Goal: Feedback & Contribution: Contribute content

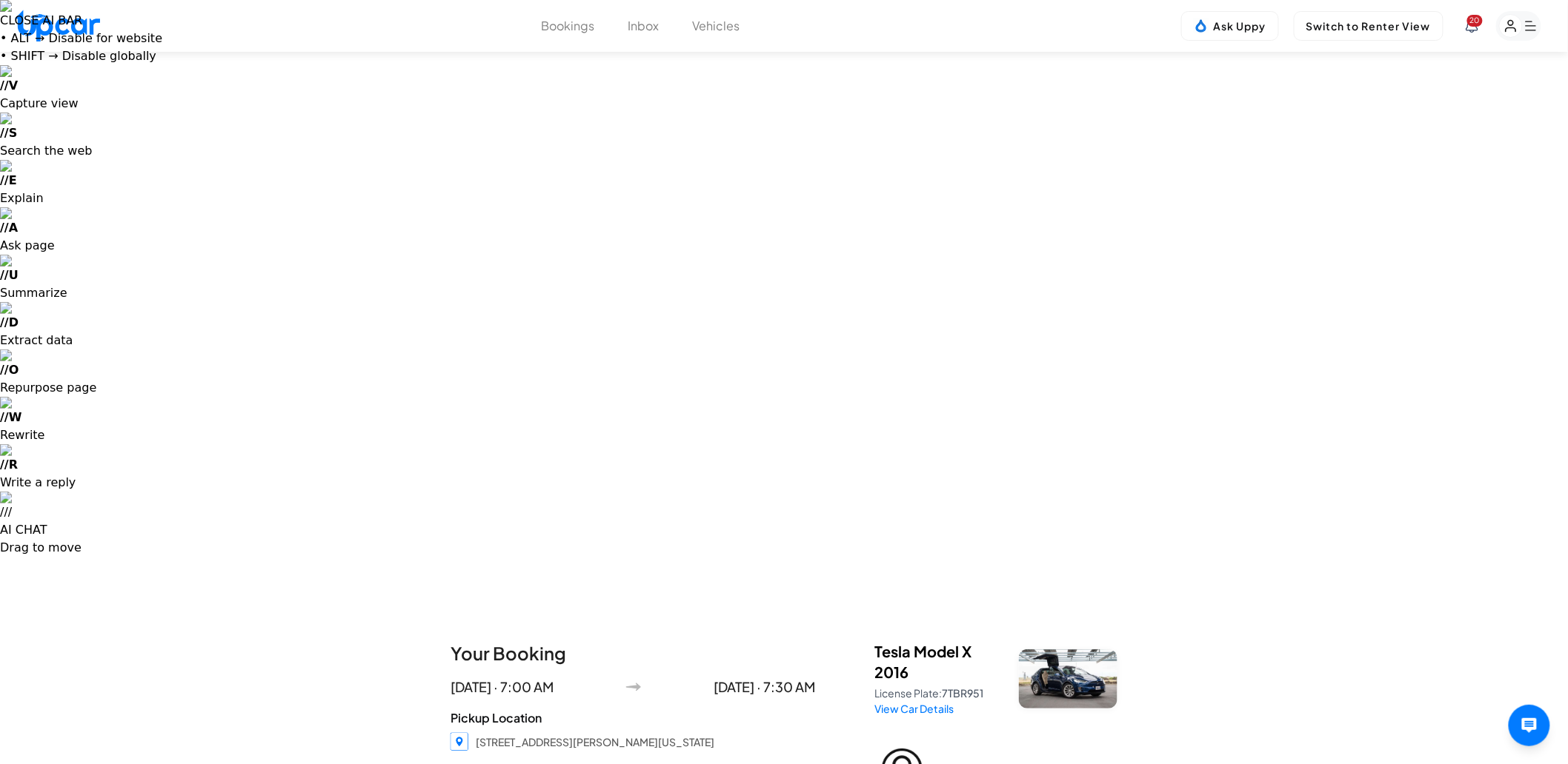
click at [640, 27] on button "Inbox" at bounding box center [643, 25] width 31 height 18
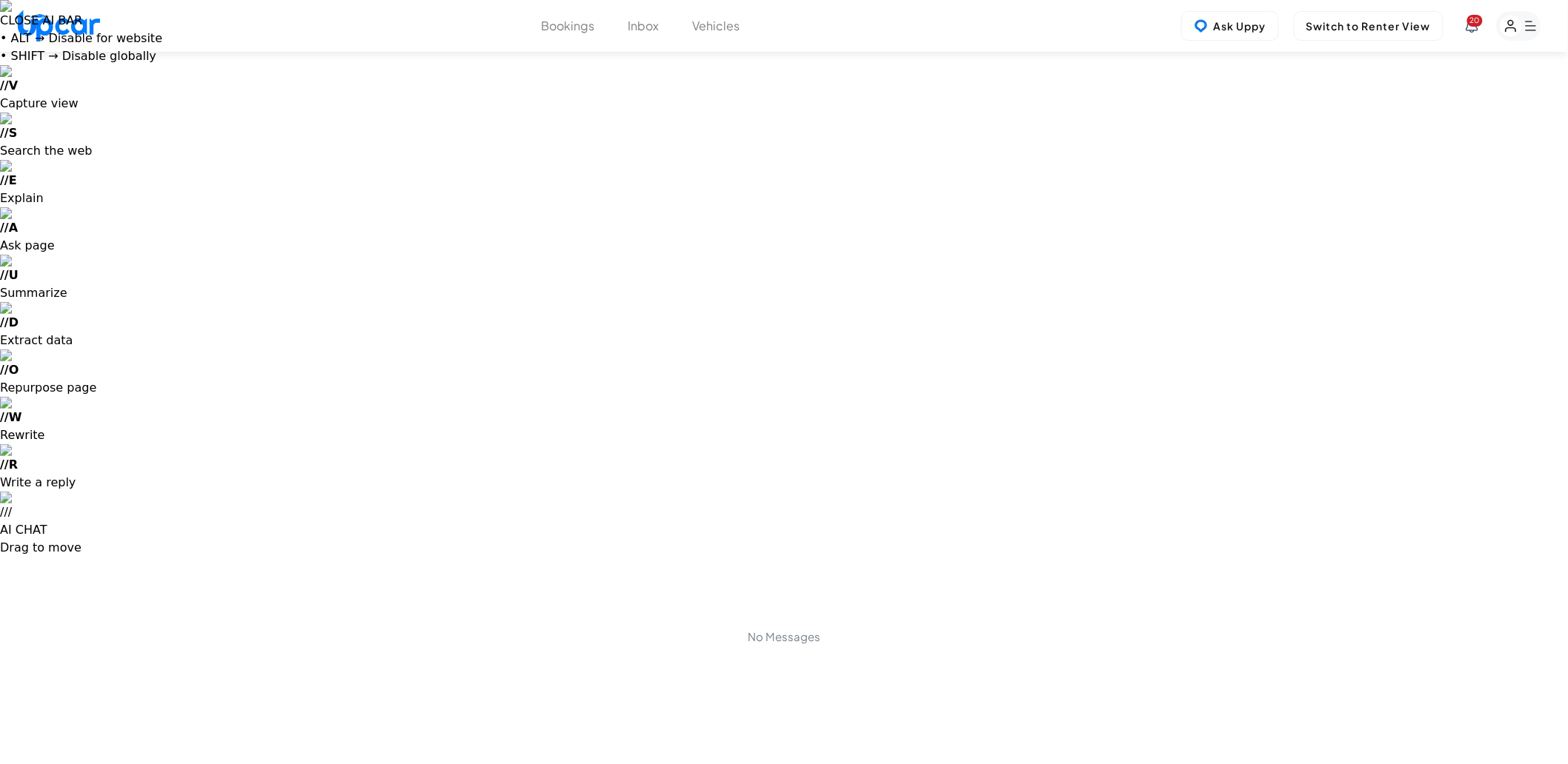
click at [719, 23] on button "Vehicles" at bounding box center [716, 25] width 48 height 18
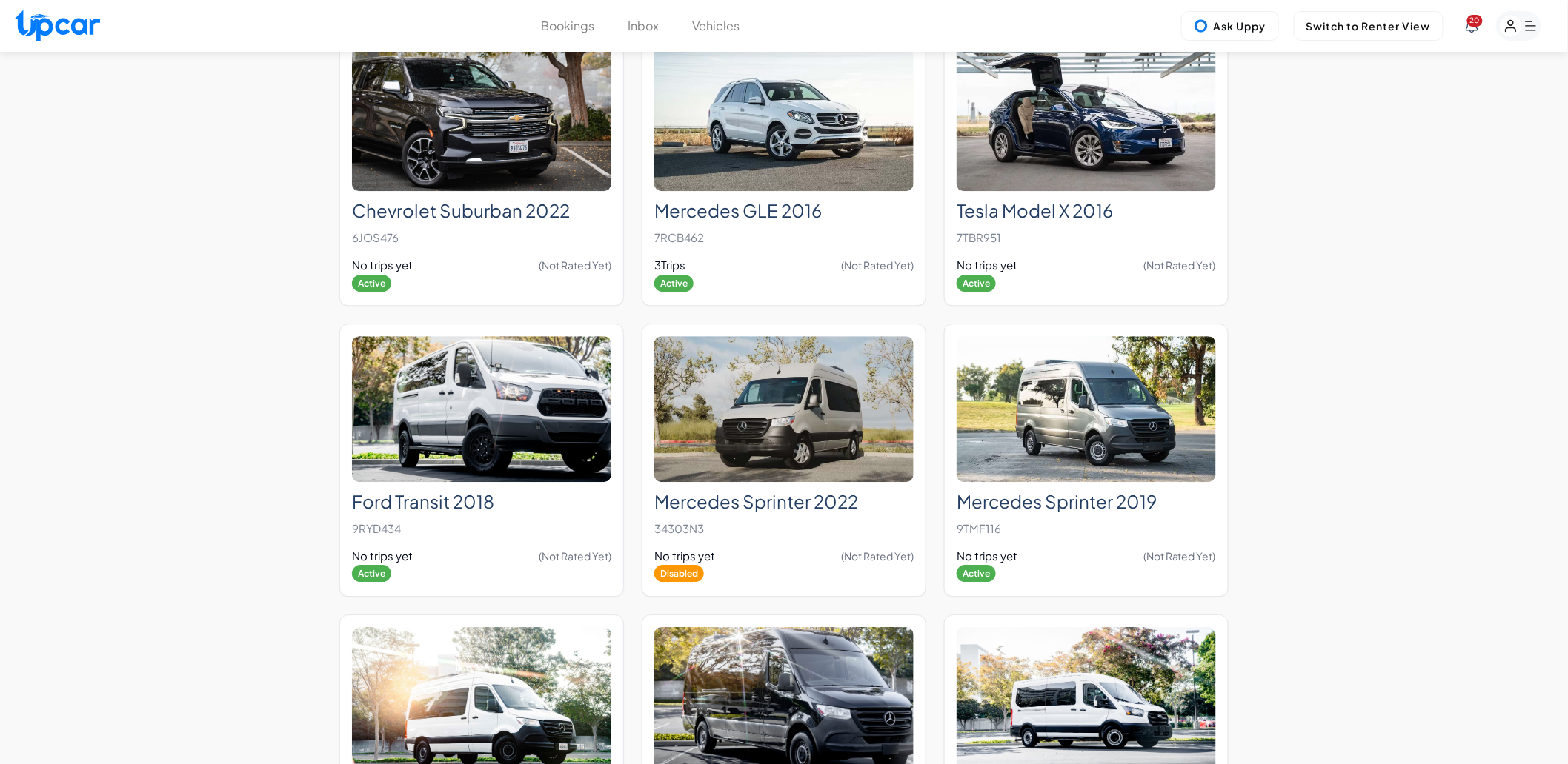
scroll to position [1549, 0]
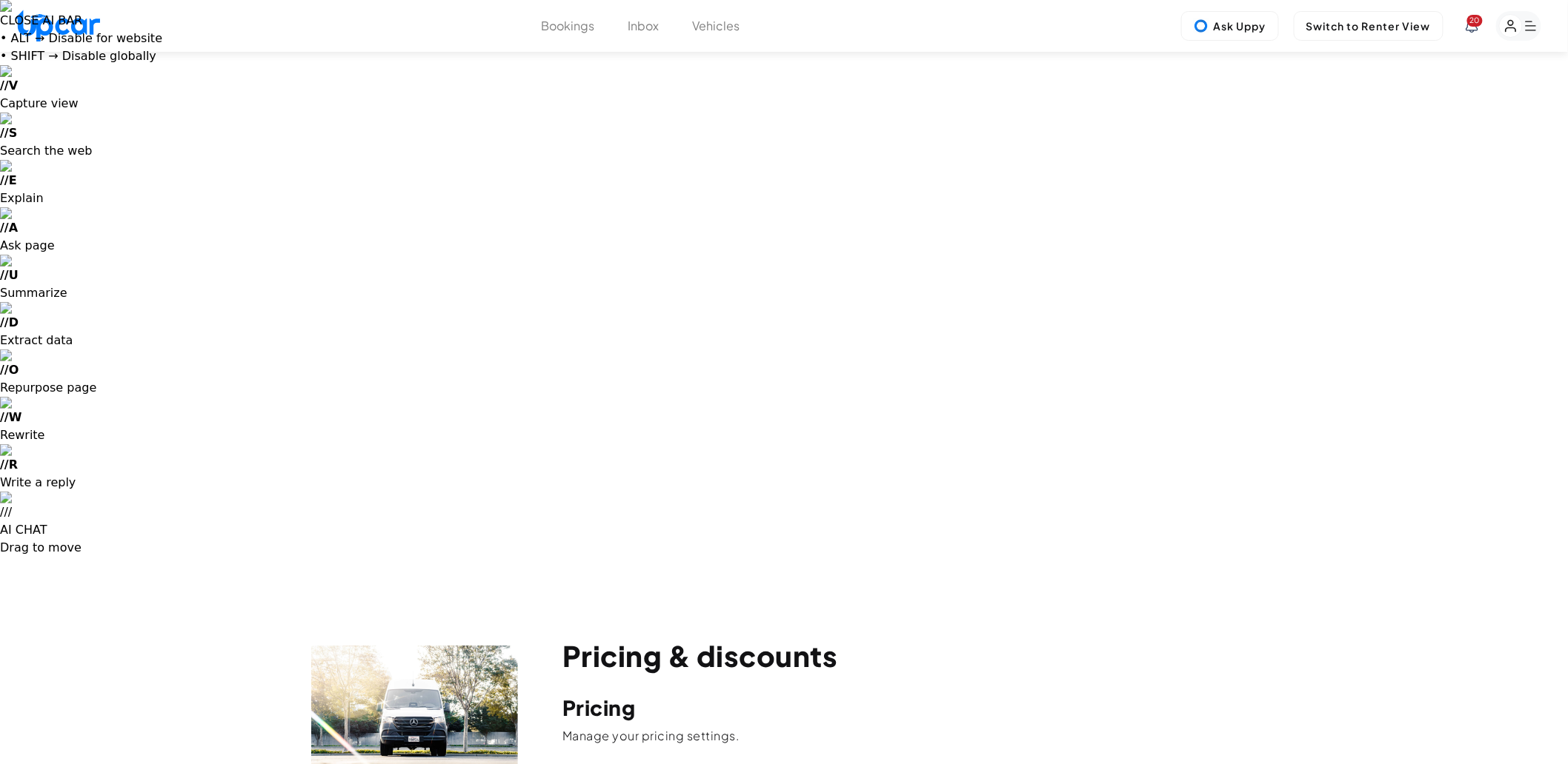
scroll to position [82, 0]
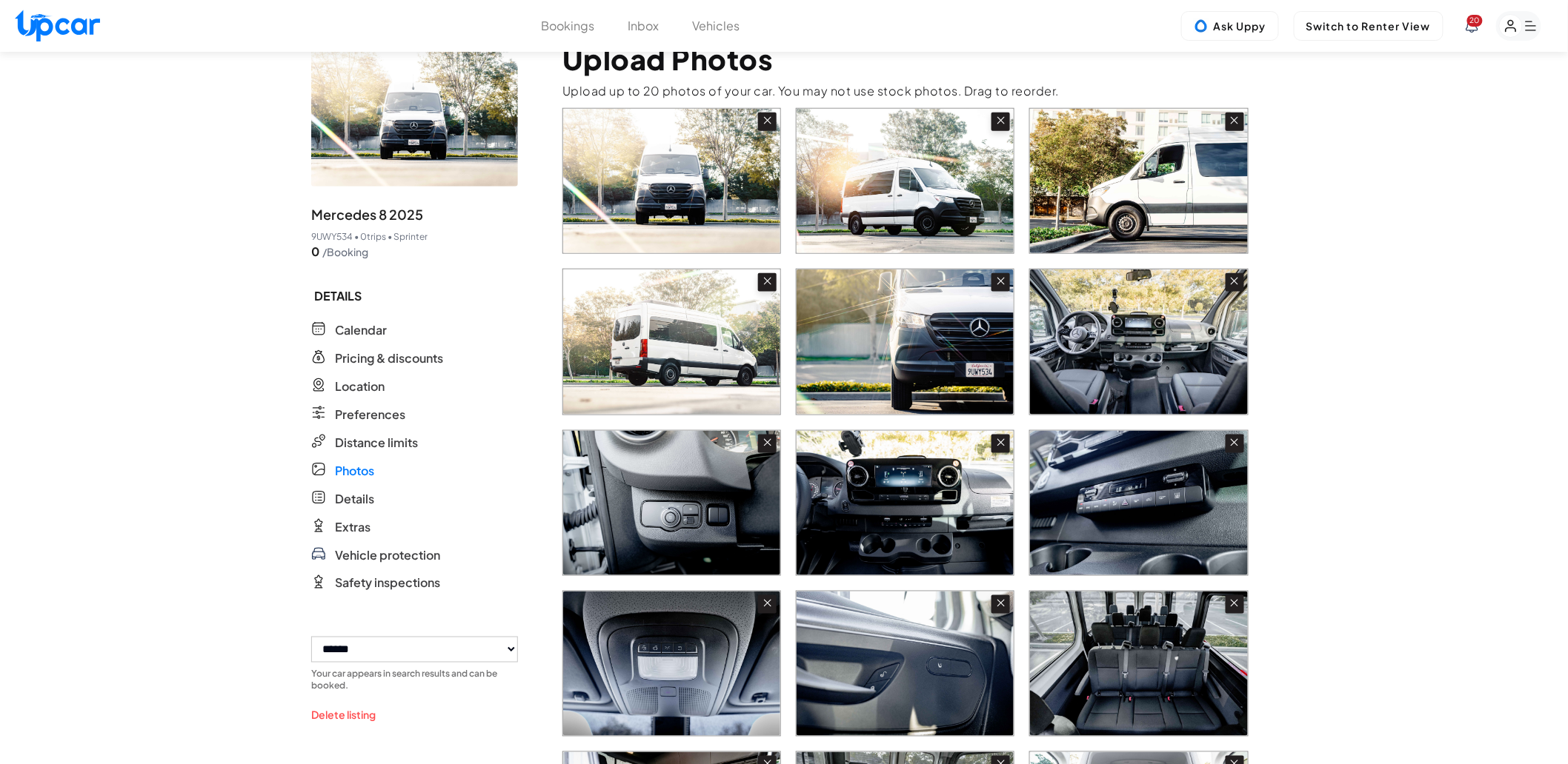
scroll to position [616, 0]
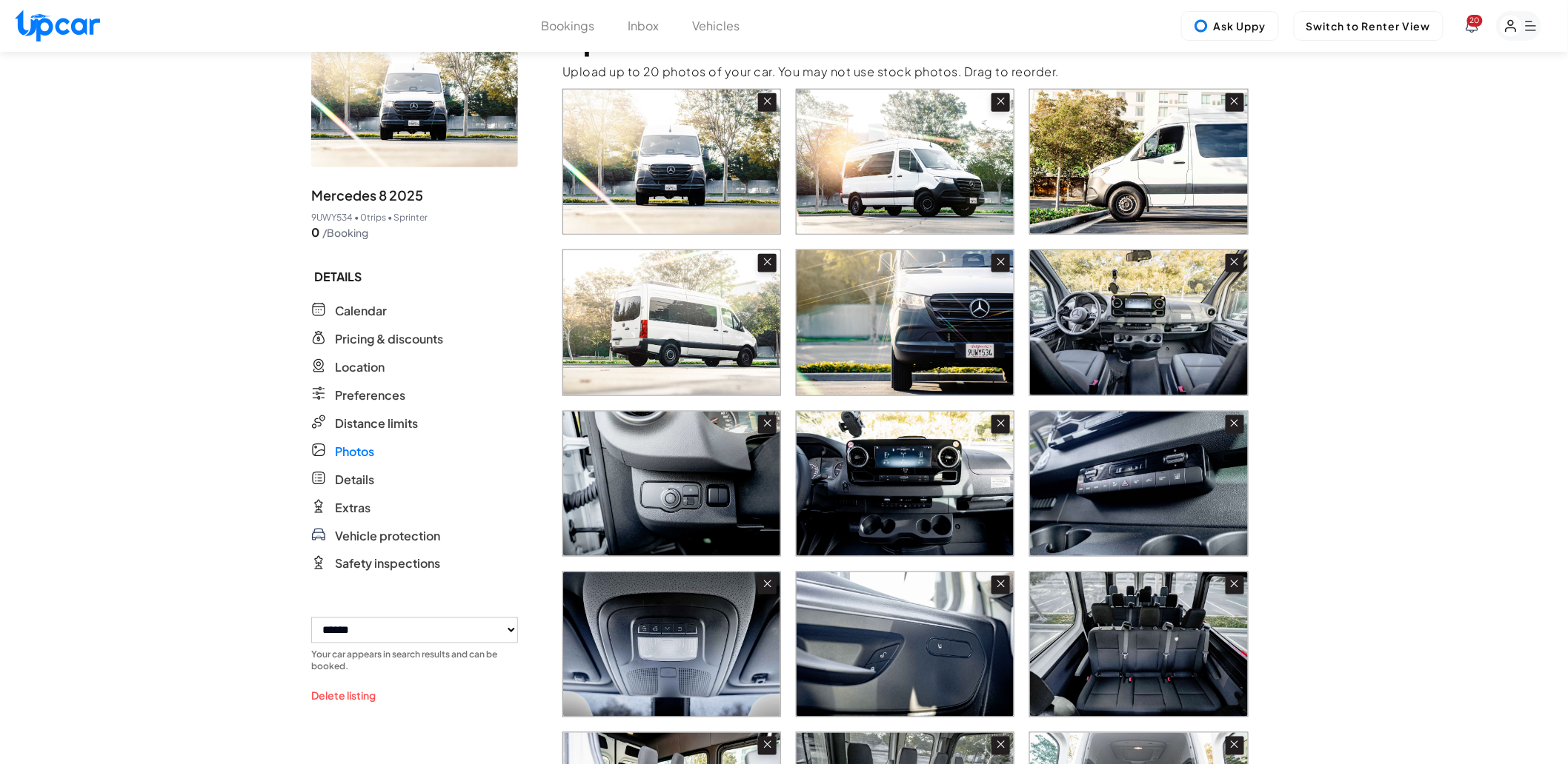
click at [0, 0] on input "file" at bounding box center [0, 0] width 0 height 0
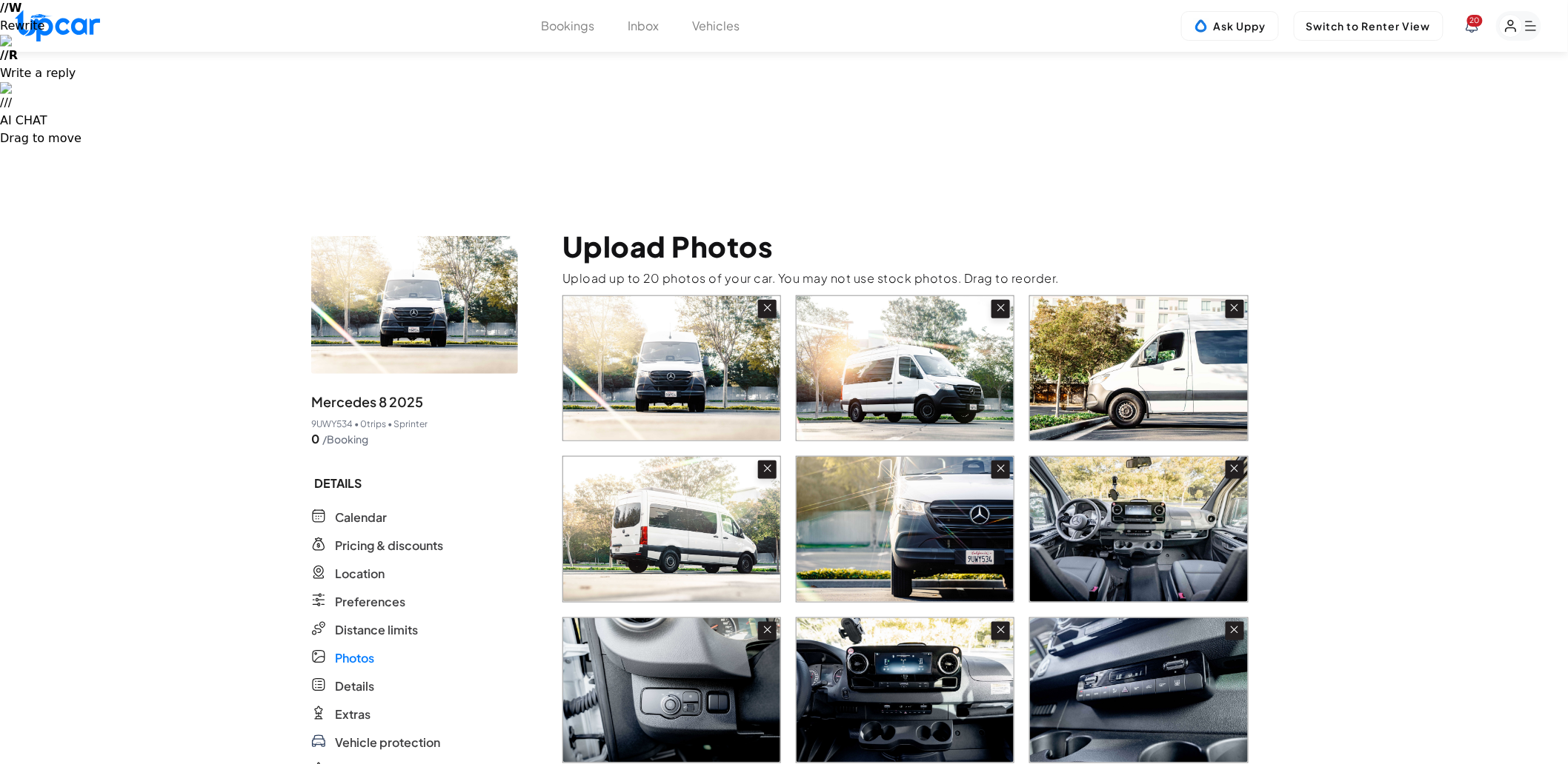
scroll to position [493, 0]
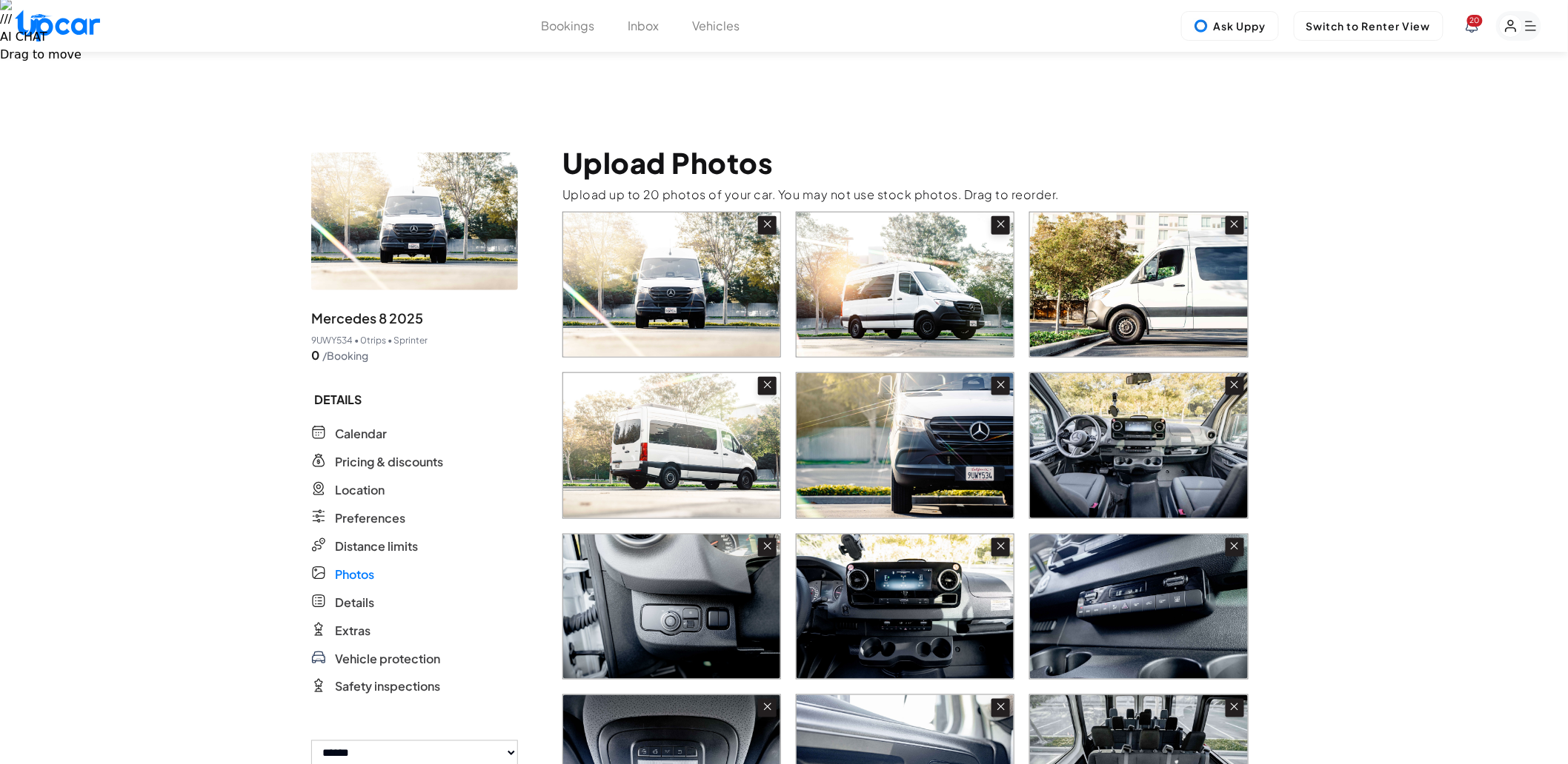
click at [0, 0] on input "file" at bounding box center [0, 0] width 0 height 0
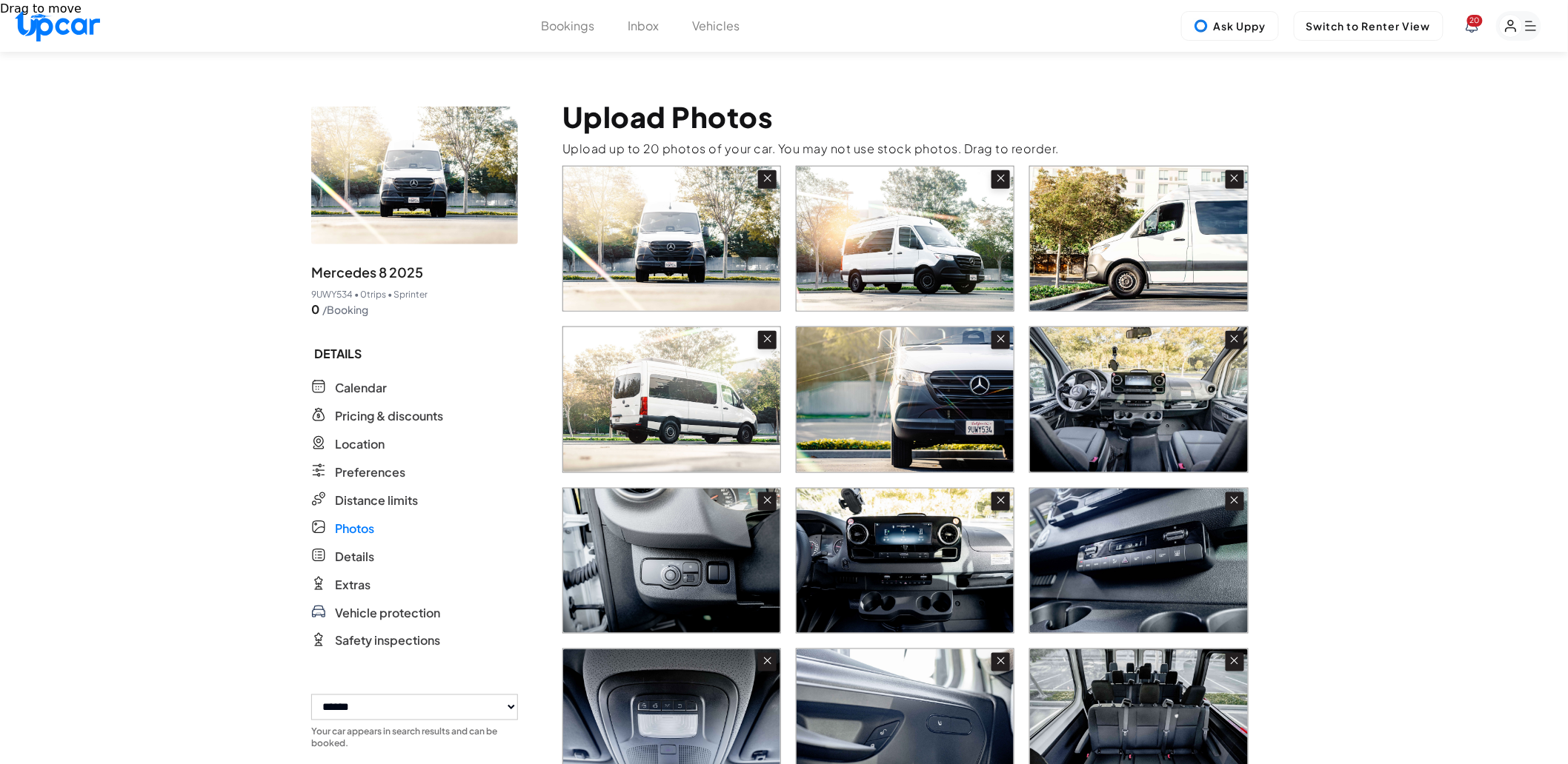
scroll to position [616, 0]
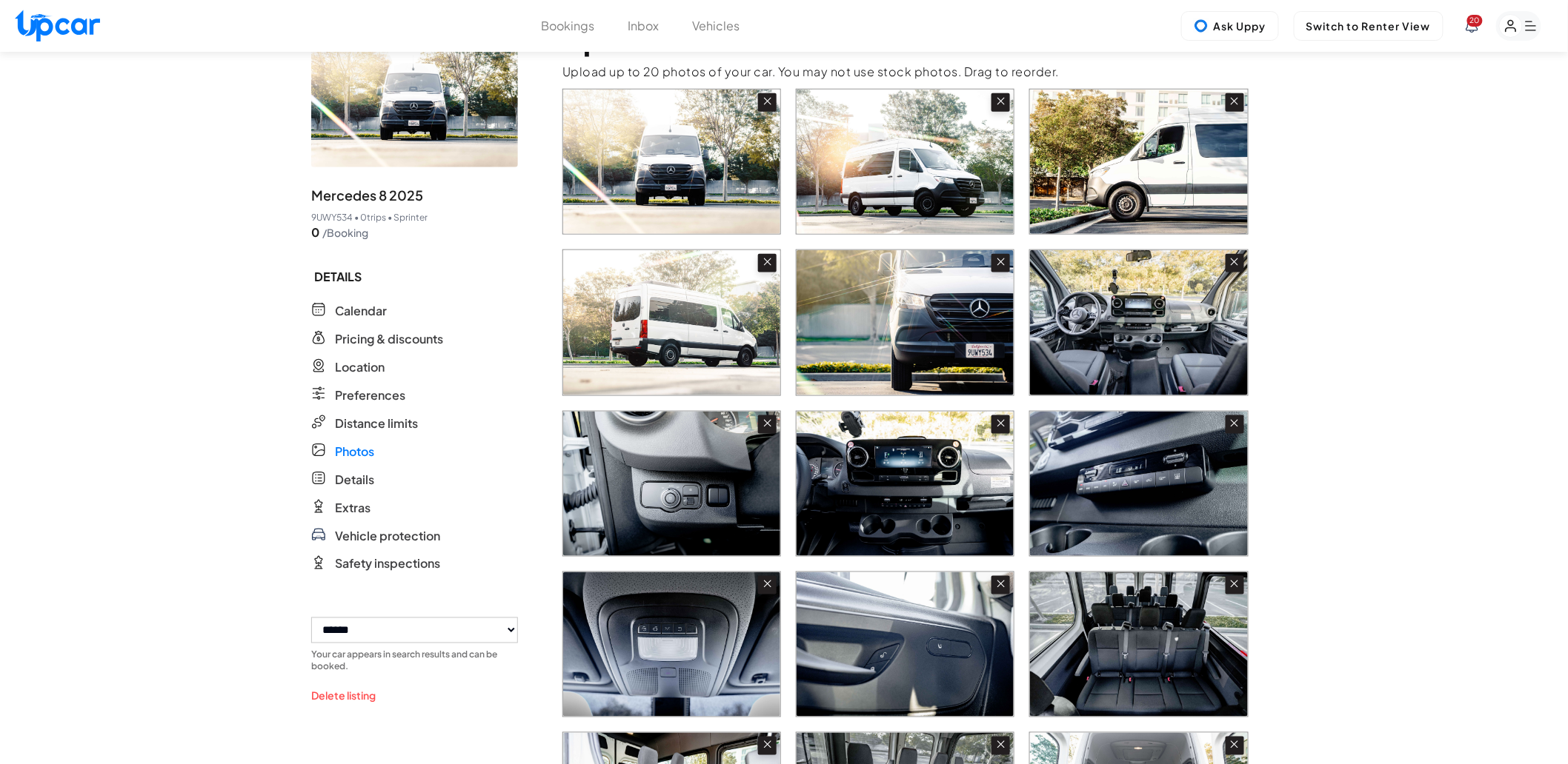
click at [0, 0] on input "file" at bounding box center [0, 0] width 0 height 0
click at [966, 381] on div at bounding box center [909, 546] width 695 height 916
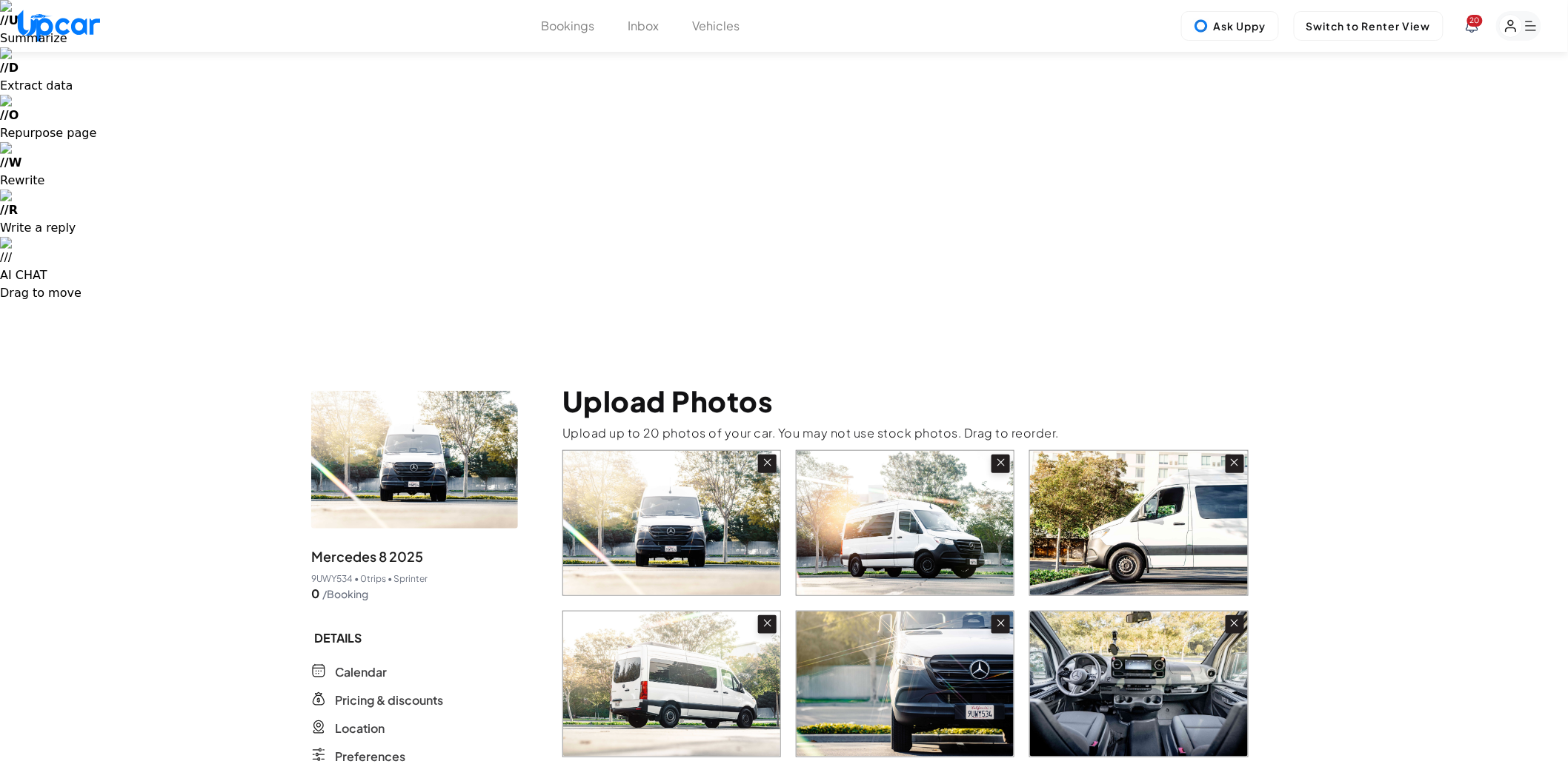
scroll to position [0, 0]
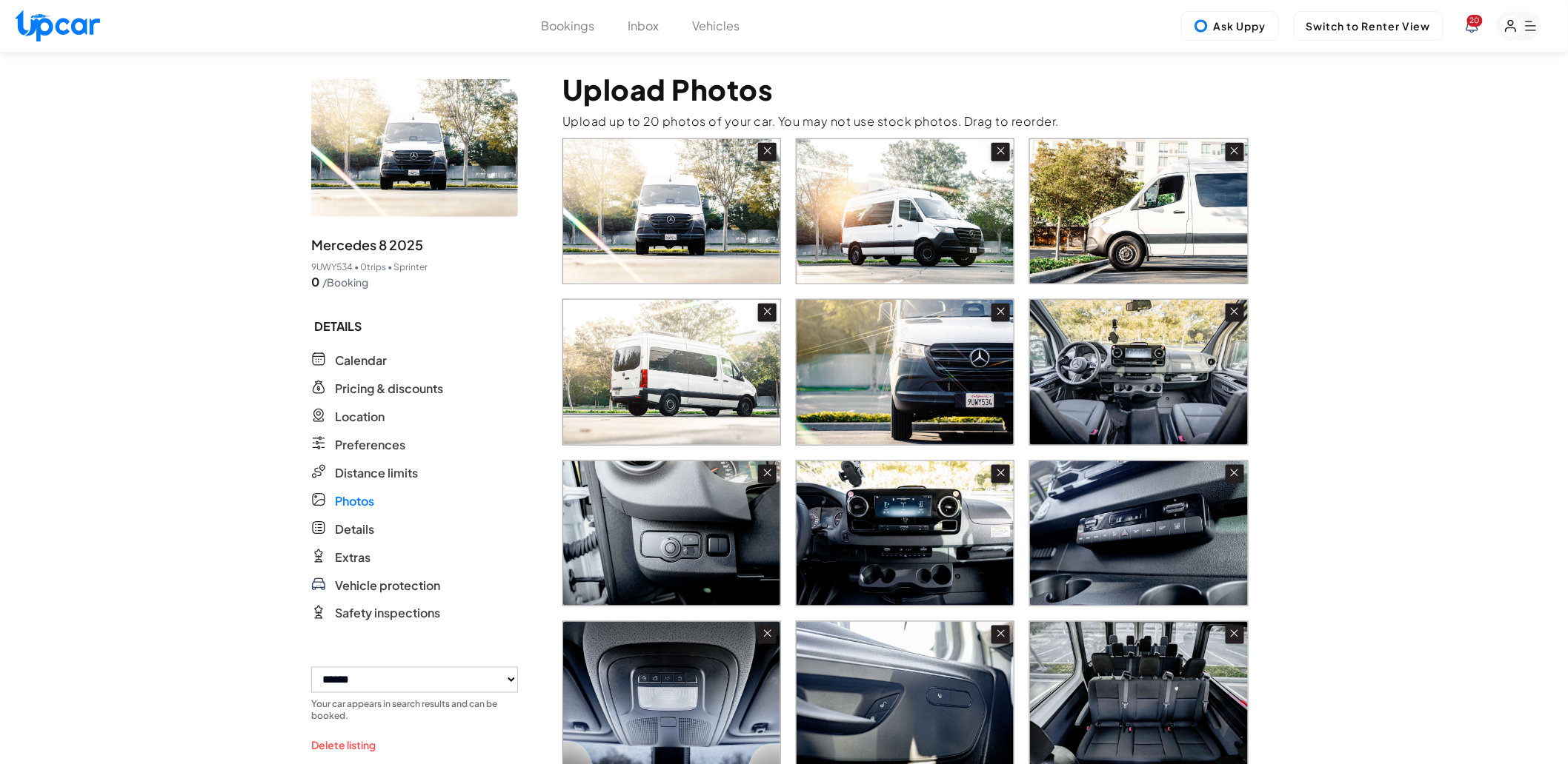
scroll to position [576, 0]
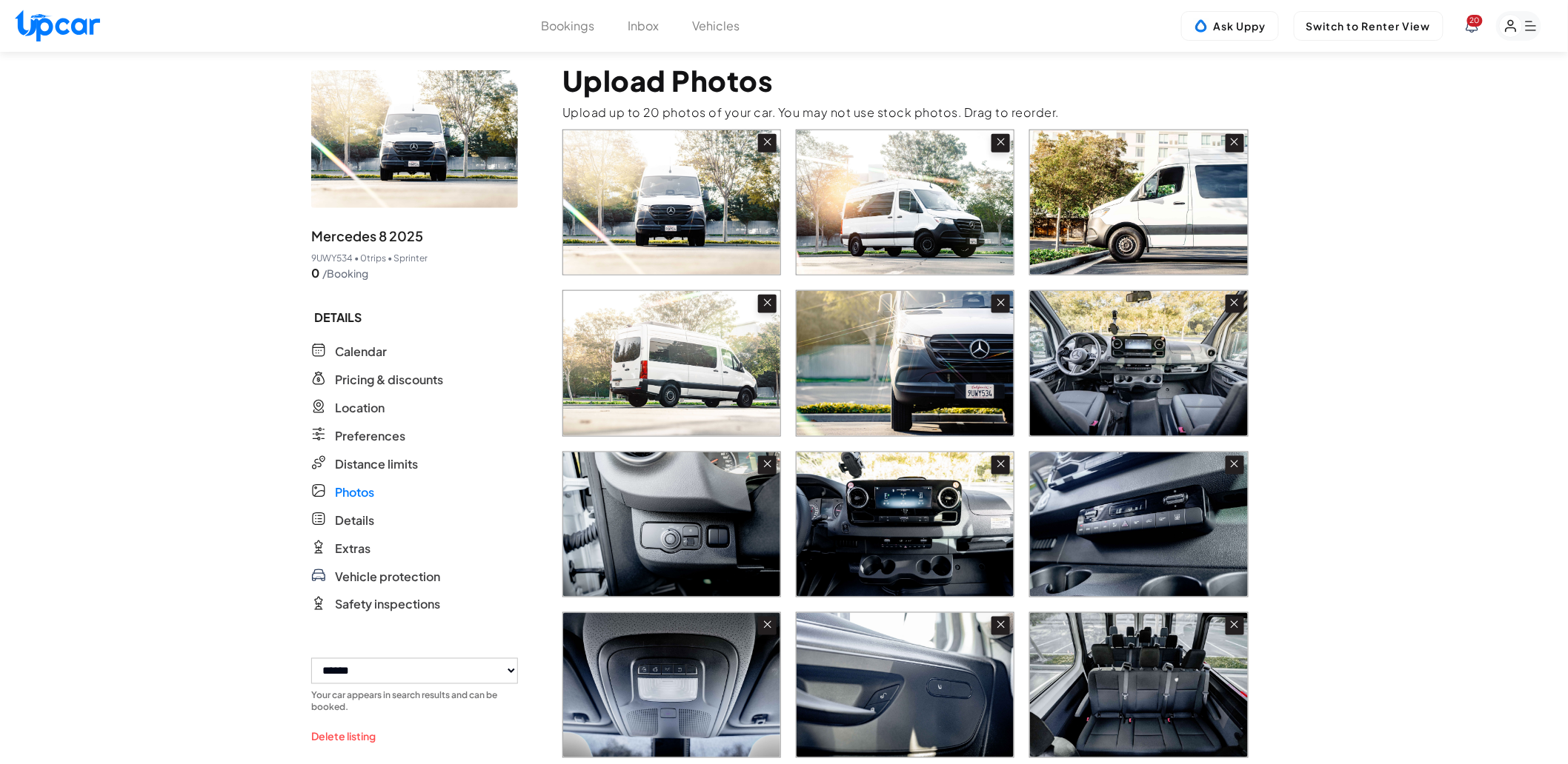
click at [0, 0] on input "file" at bounding box center [0, 0] width 0 height 0
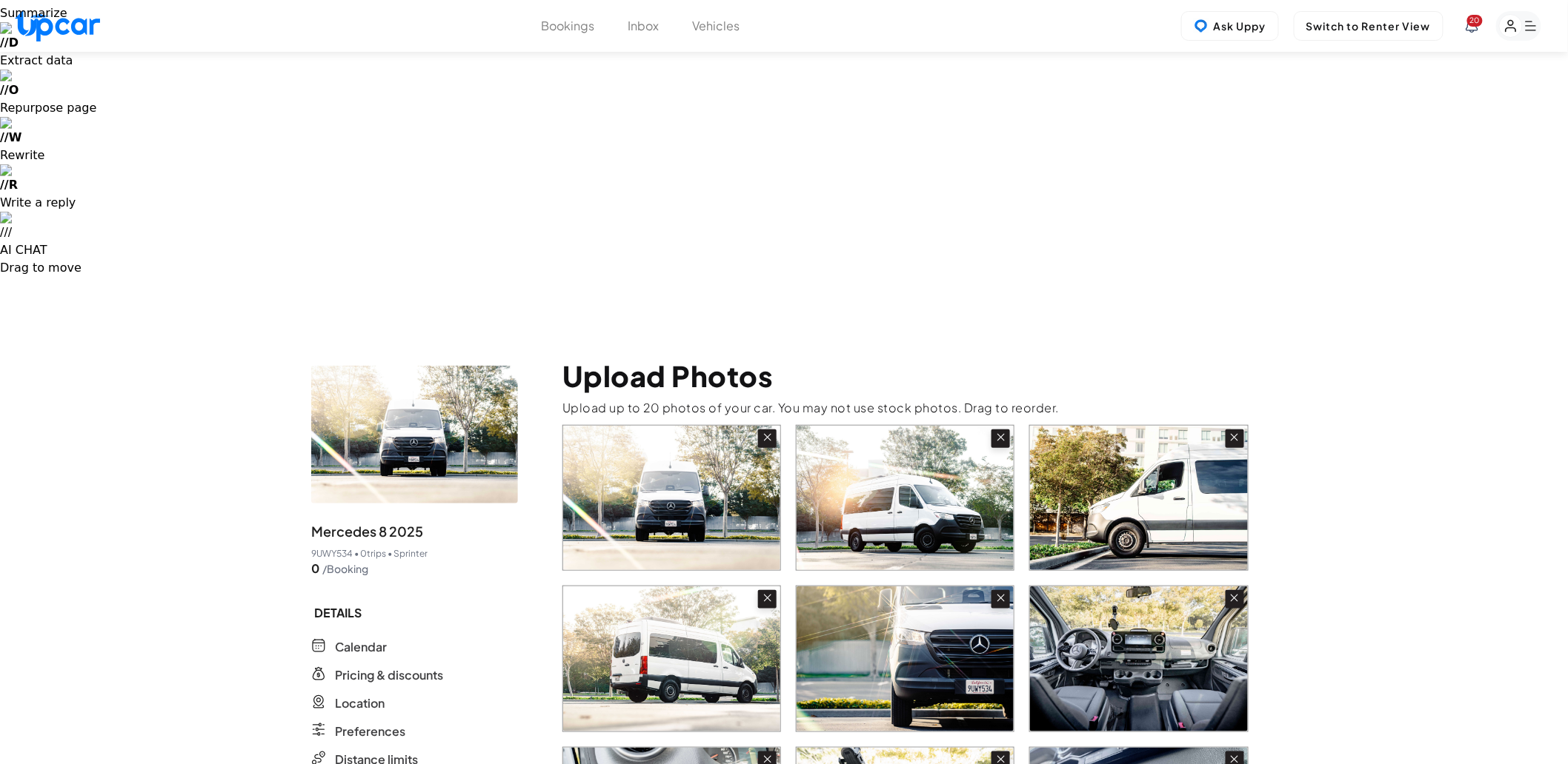
scroll to position [82, 0]
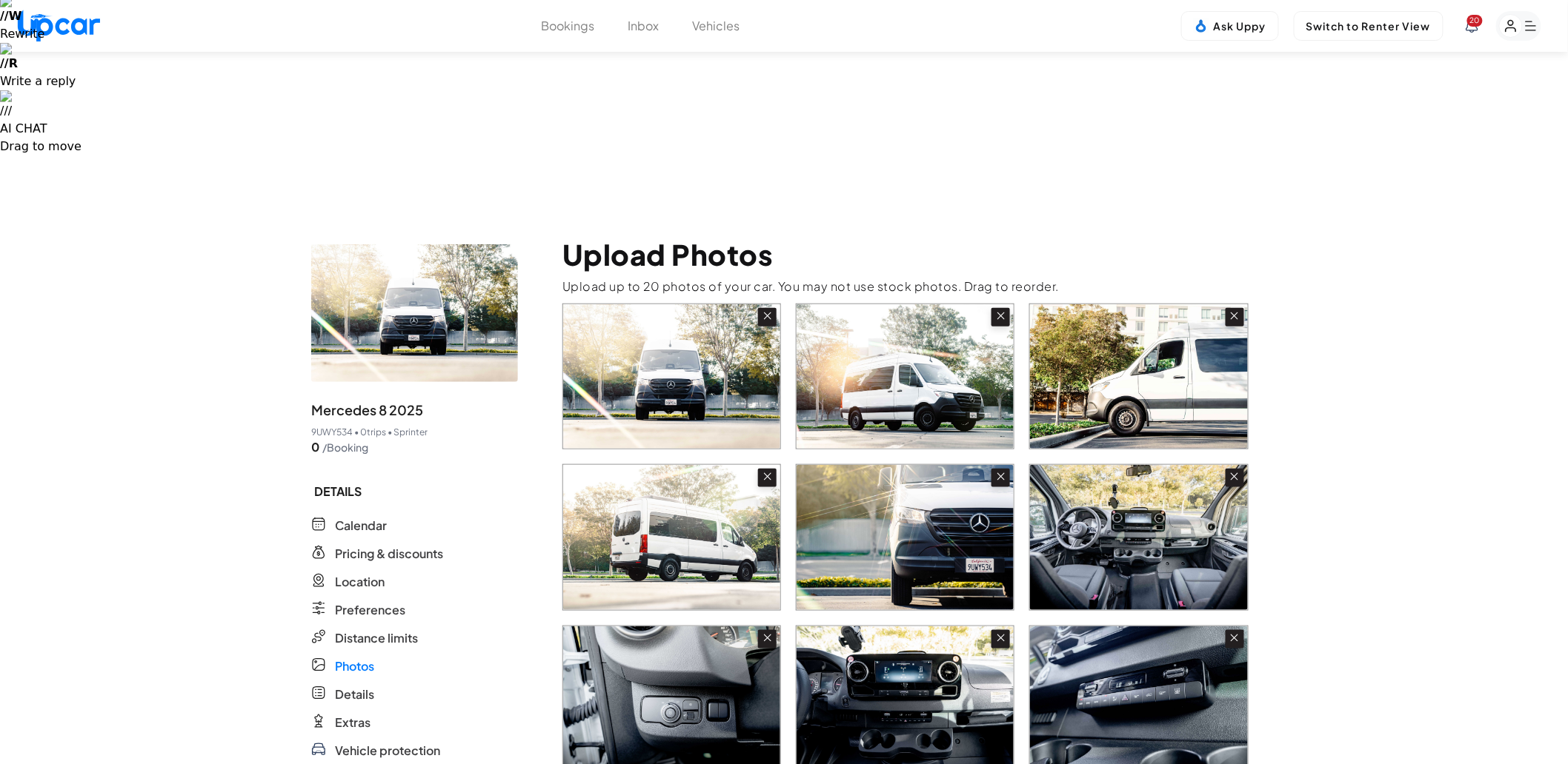
scroll to position [493, 0]
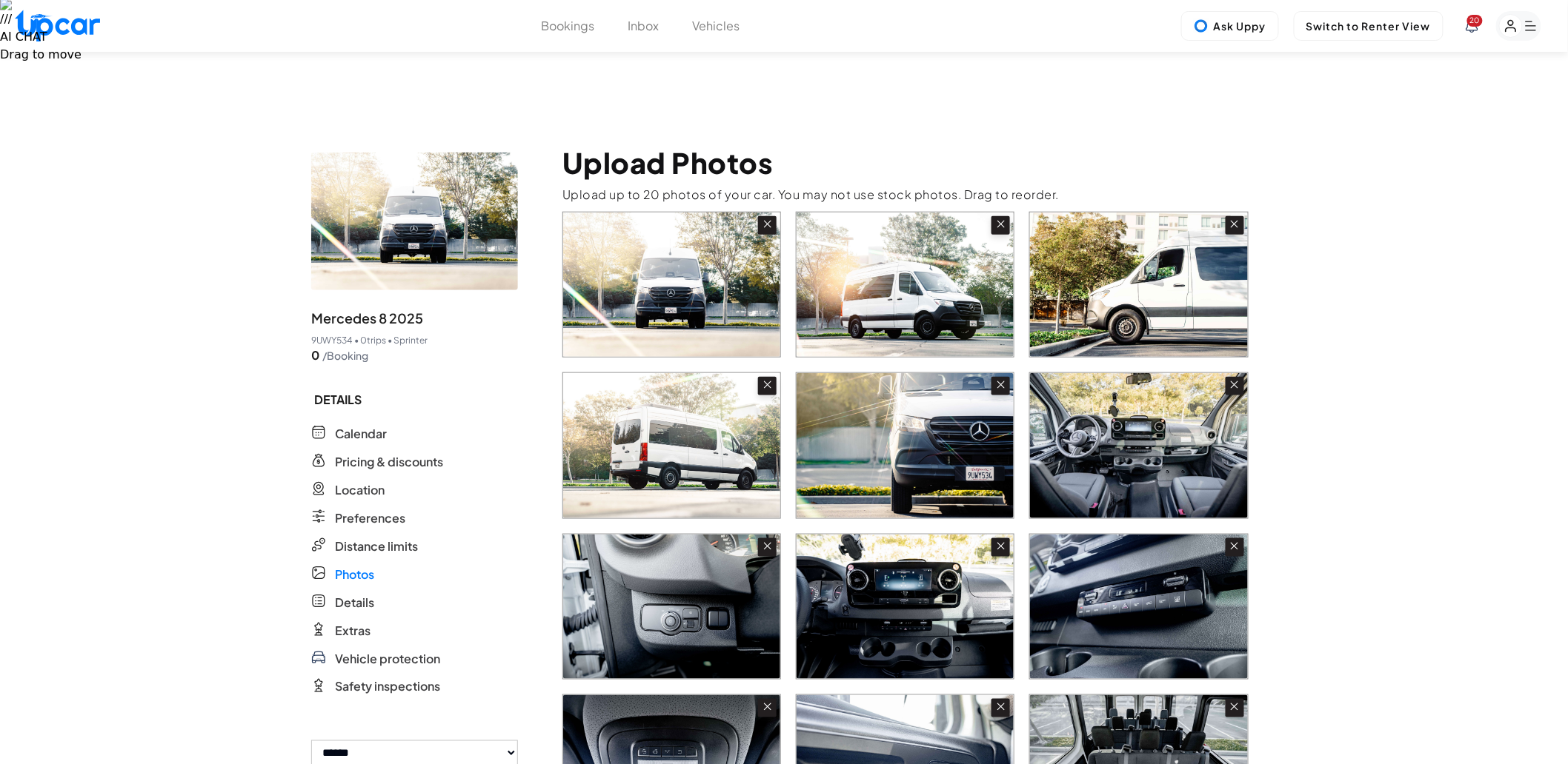
click at [0, 0] on input "file" at bounding box center [0, 0] width 0 height 0
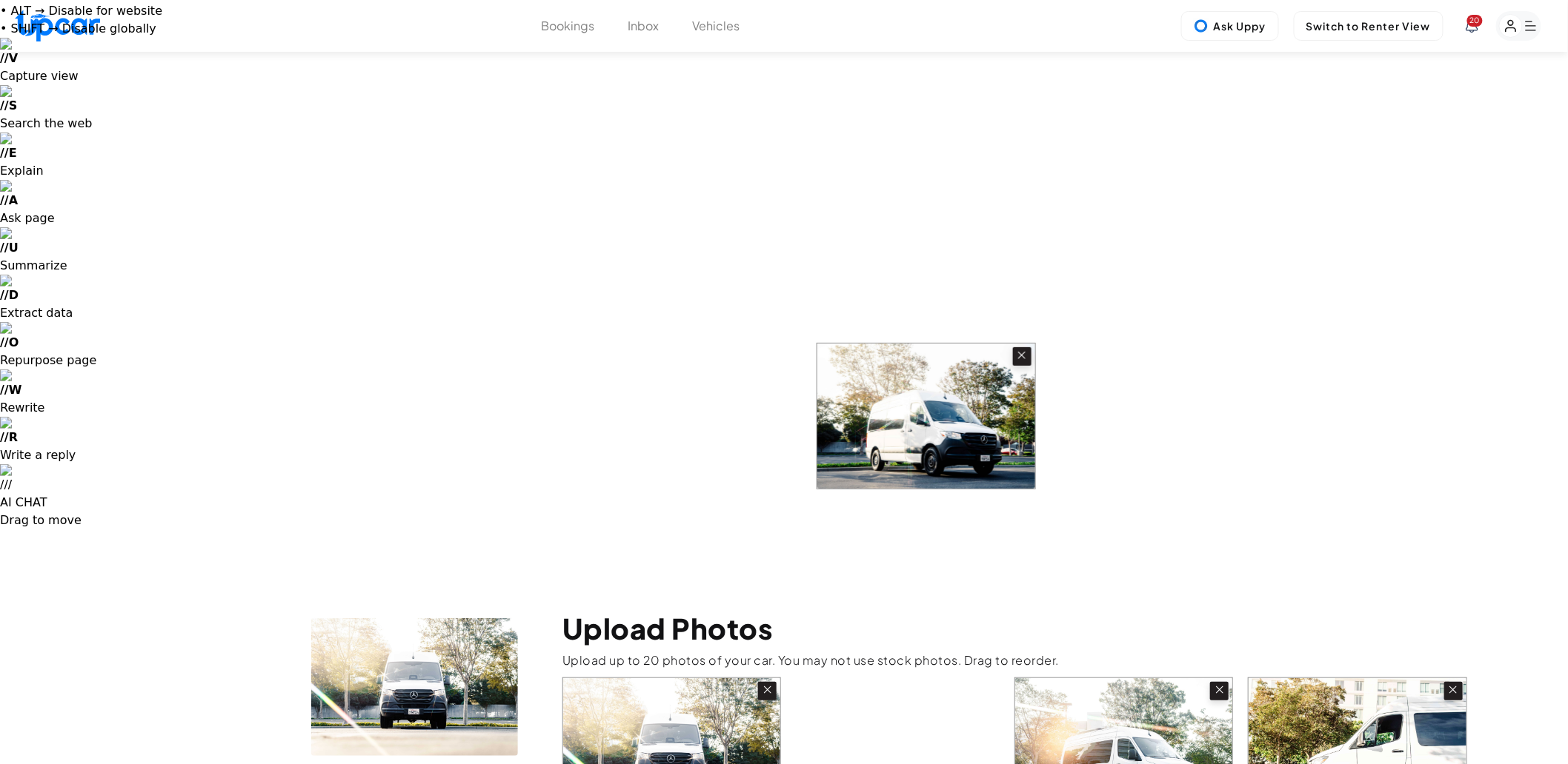
scroll to position [0, 0]
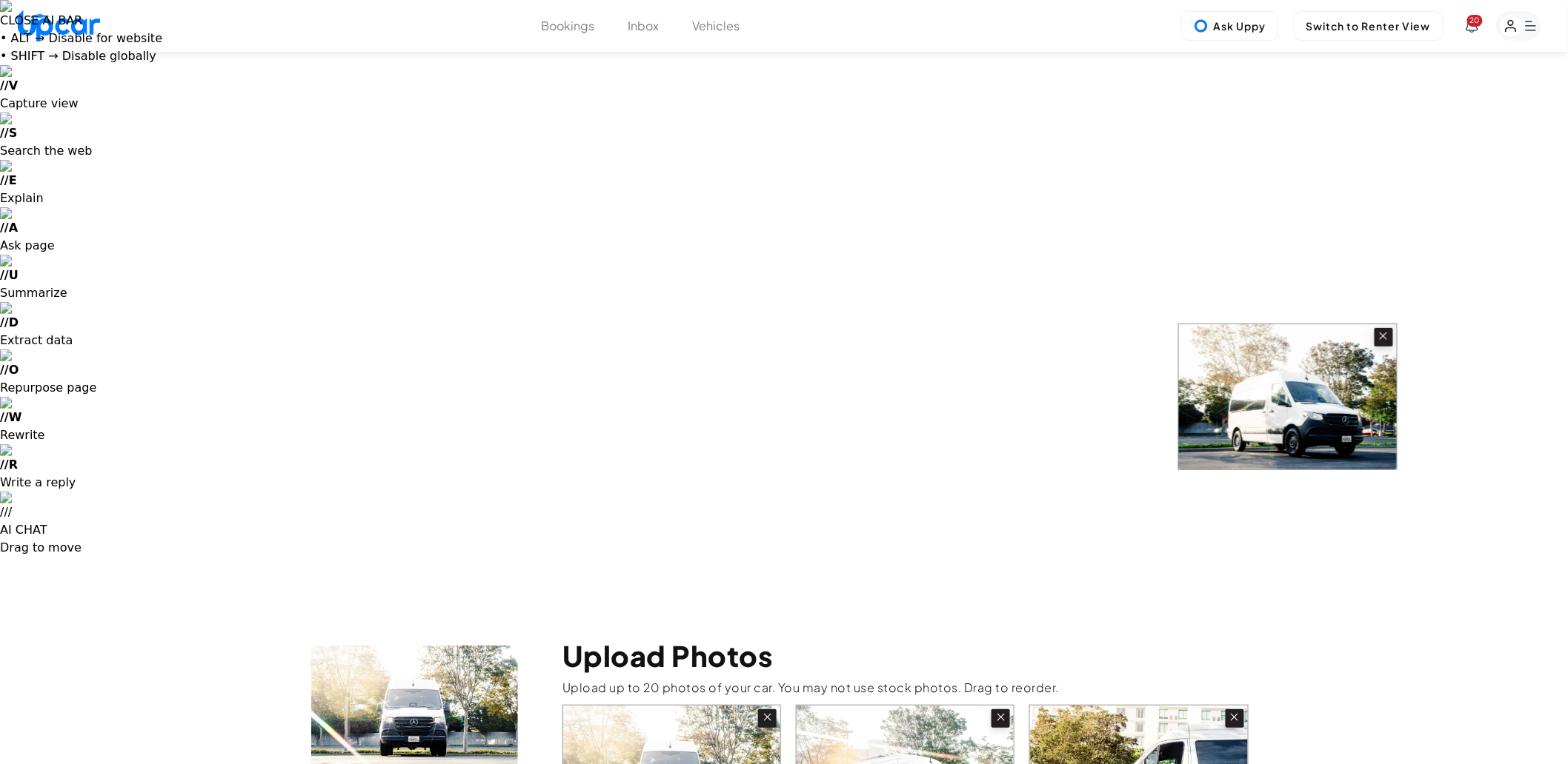
drag, startPoint x: 697, startPoint y: 543, endPoint x: 1315, endPoint y: 396, distance: 635.2
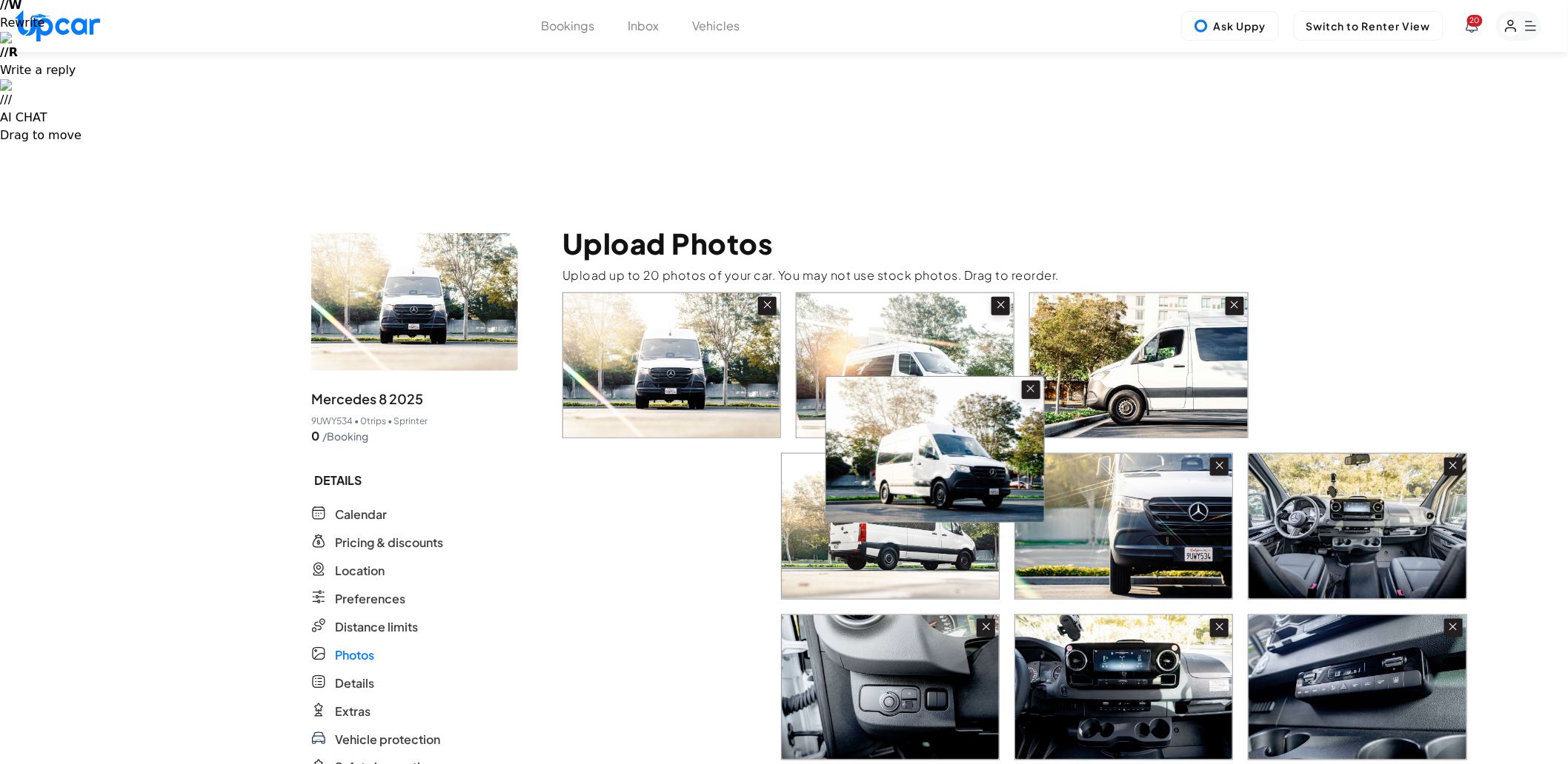
drag, startPoint x: 756, startPoint y: 580, endPoint x: 1012, endPoint y: 410, distance: 307.3
click at [1011, 413] on div at bounding box center [909, 768] width 695 height 950
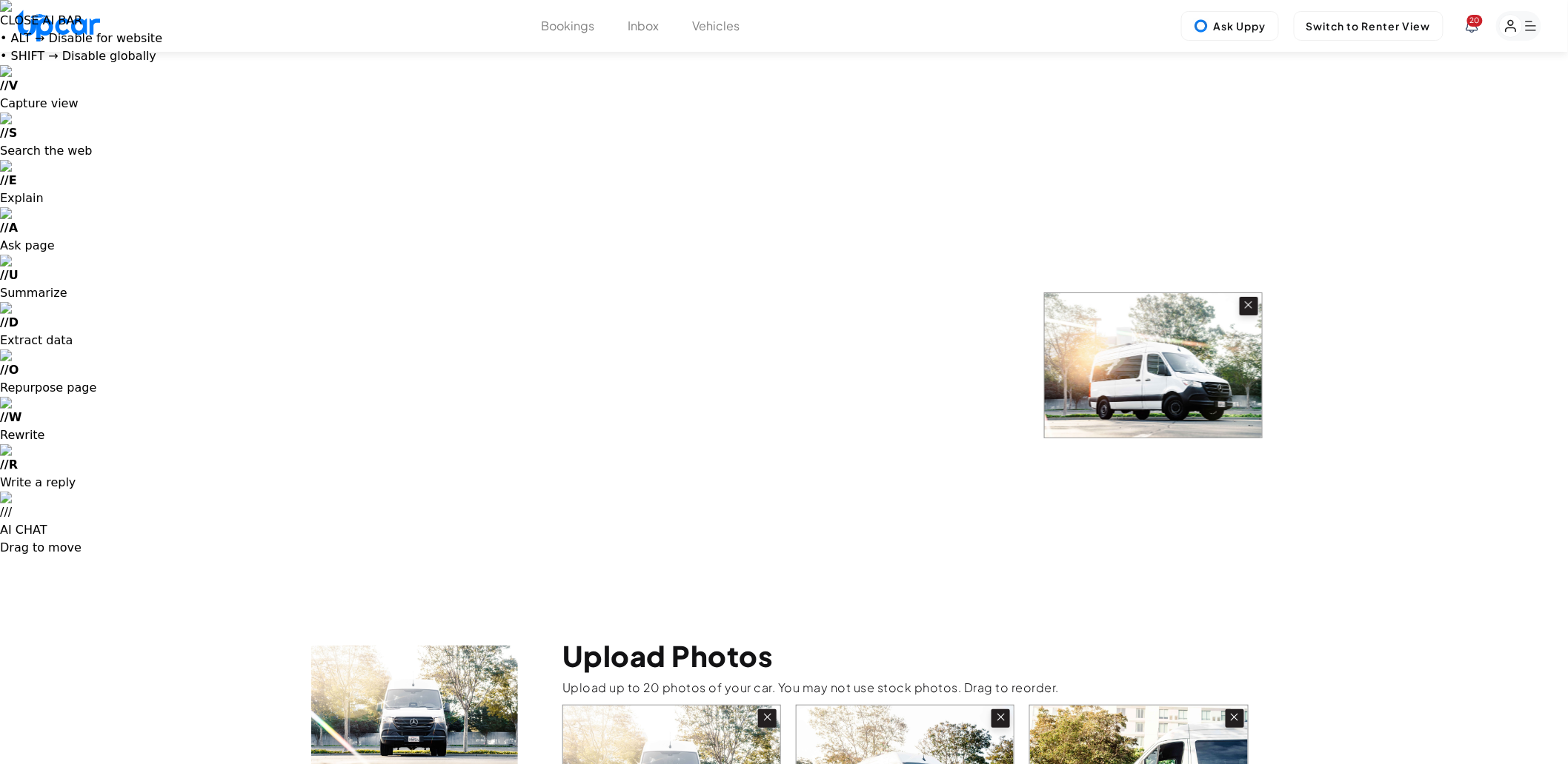
drag, startPoint x: 1139, startPoint y: 247, endPoint x: 1152, endPoint y: 397, distance: 150.6
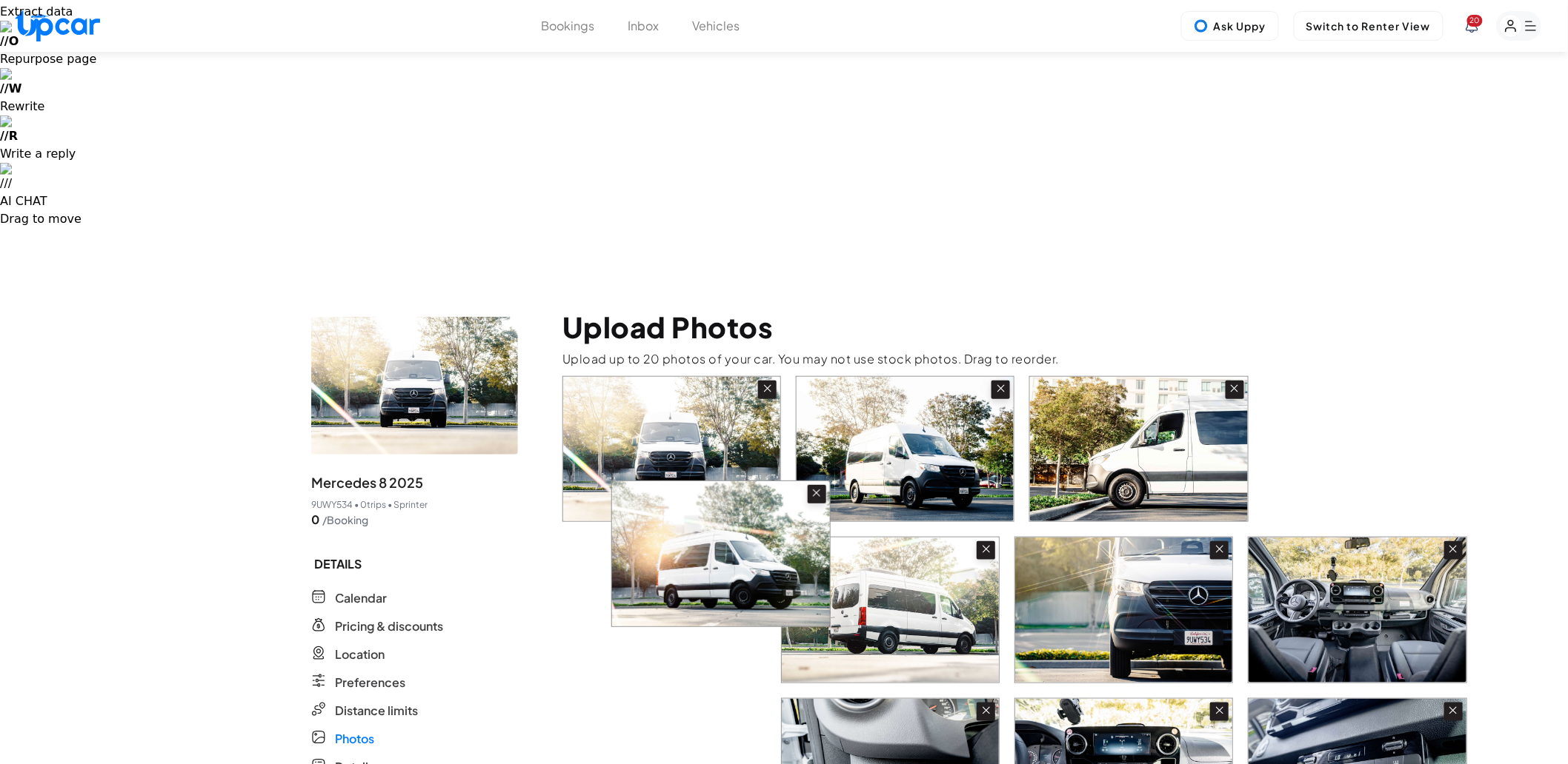
scroll to position [332, 0]
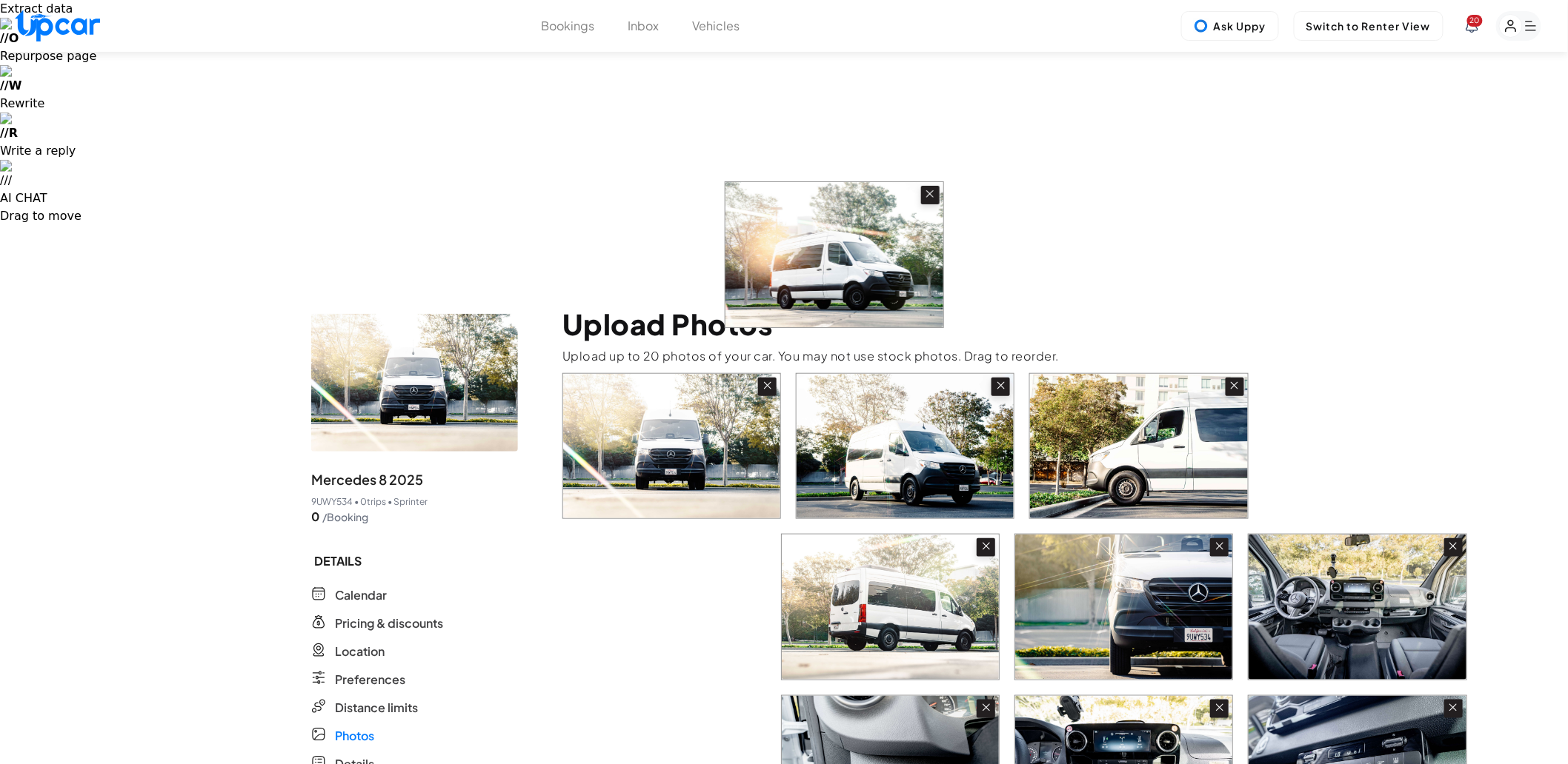
drag, startPoint x: 696, startPoint y: 731, endPoint x: 937, endPoint y: 262, distance: 527.3
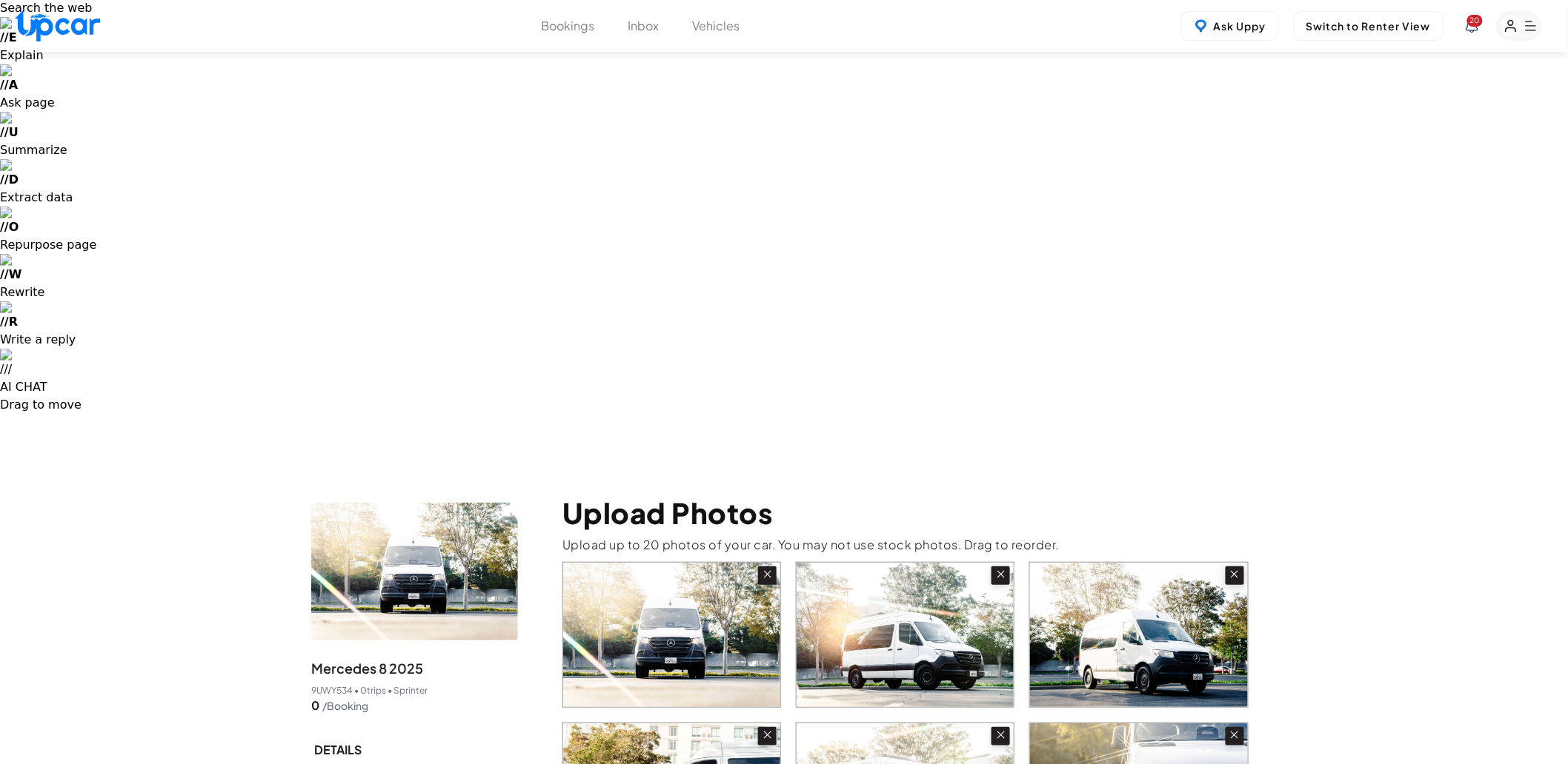
scroll to position [0, 0]
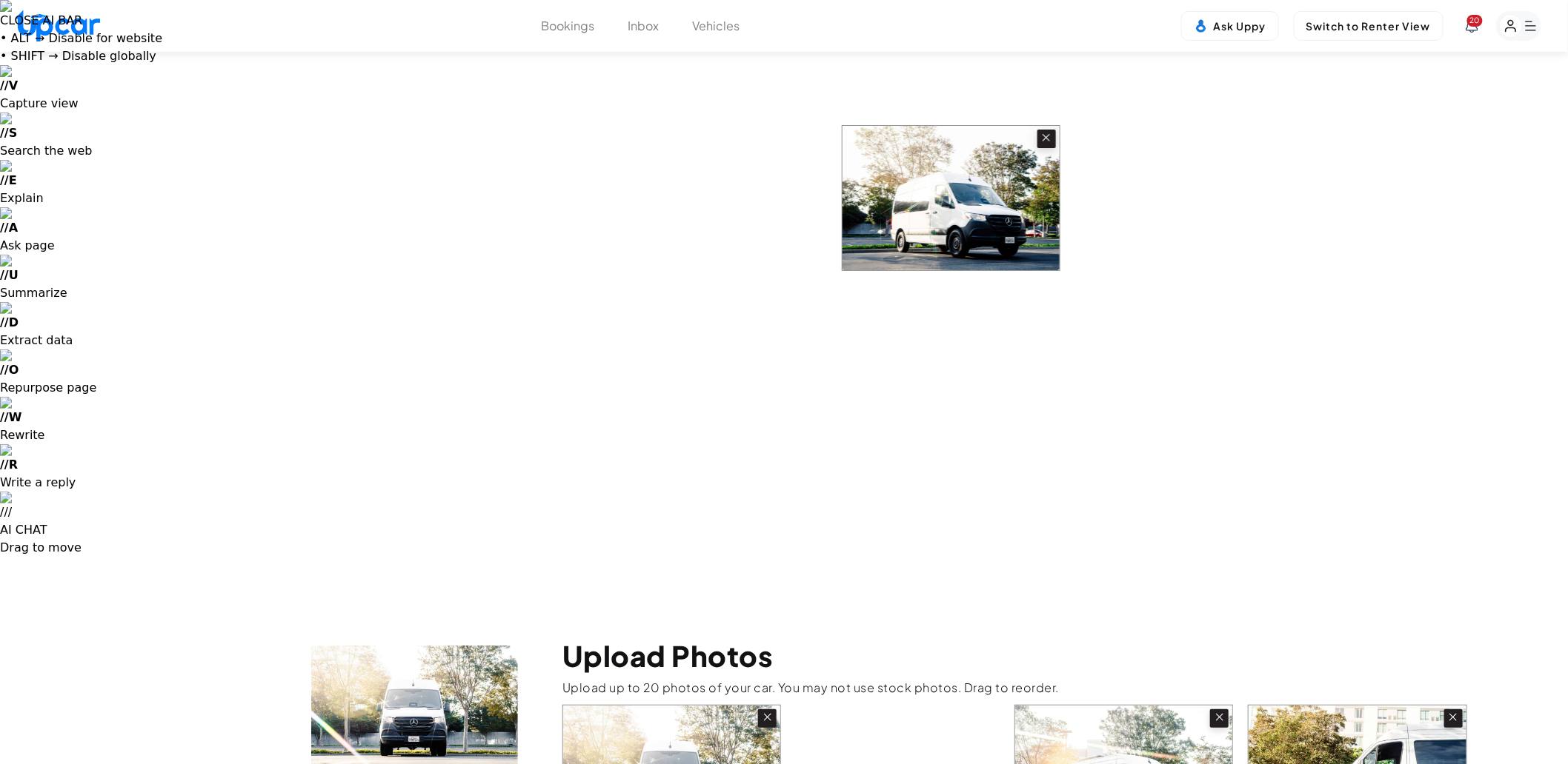
drag, startPoint x: 1166, startPoint y: 254, endPoint x: 957, endPoint y: 224, distance: 211.1
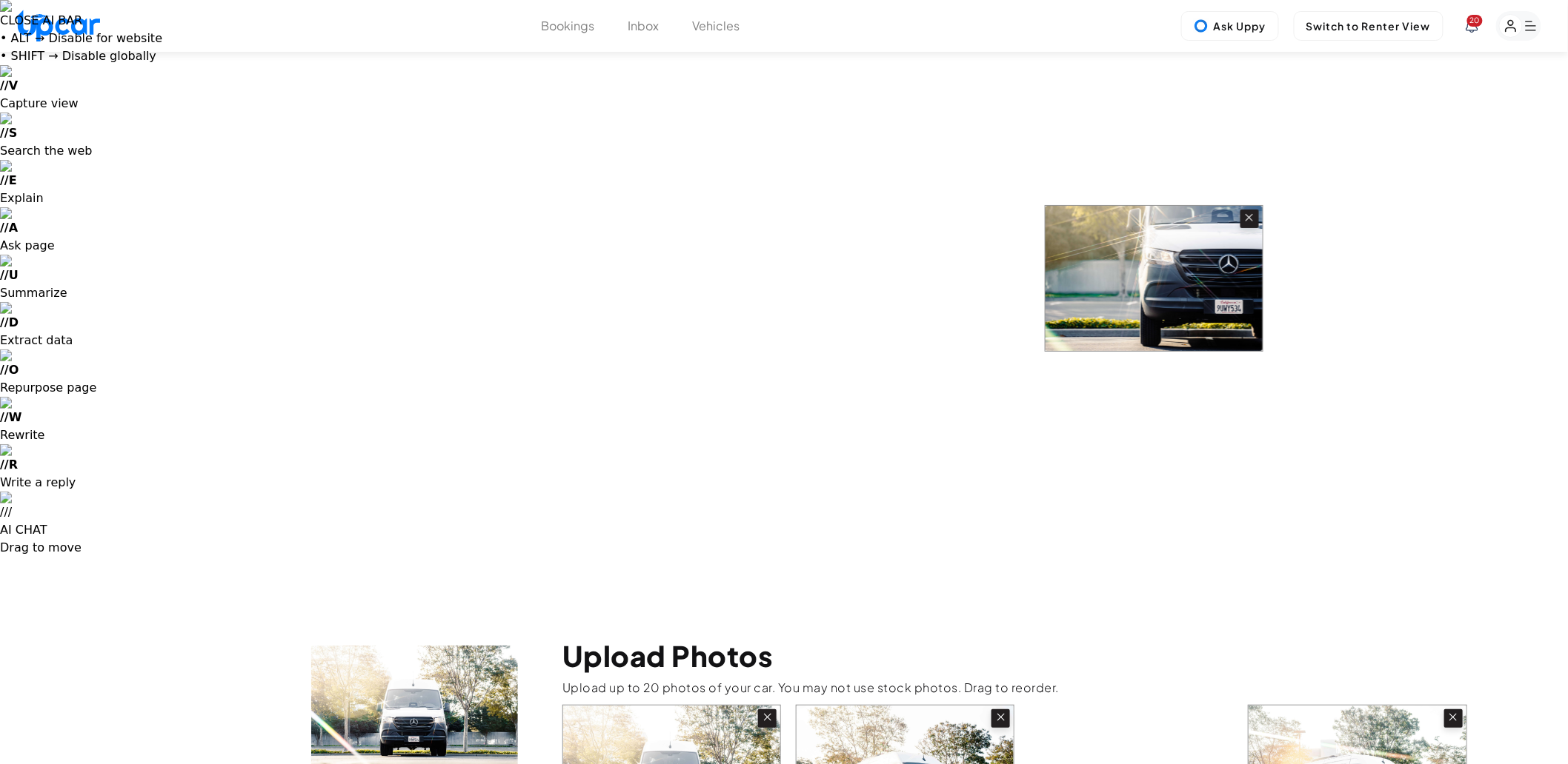
drag, startPoint x: 1158, startPoint y: 360, endPoint x: 1182, endPoint y: 246, distance: 116.5
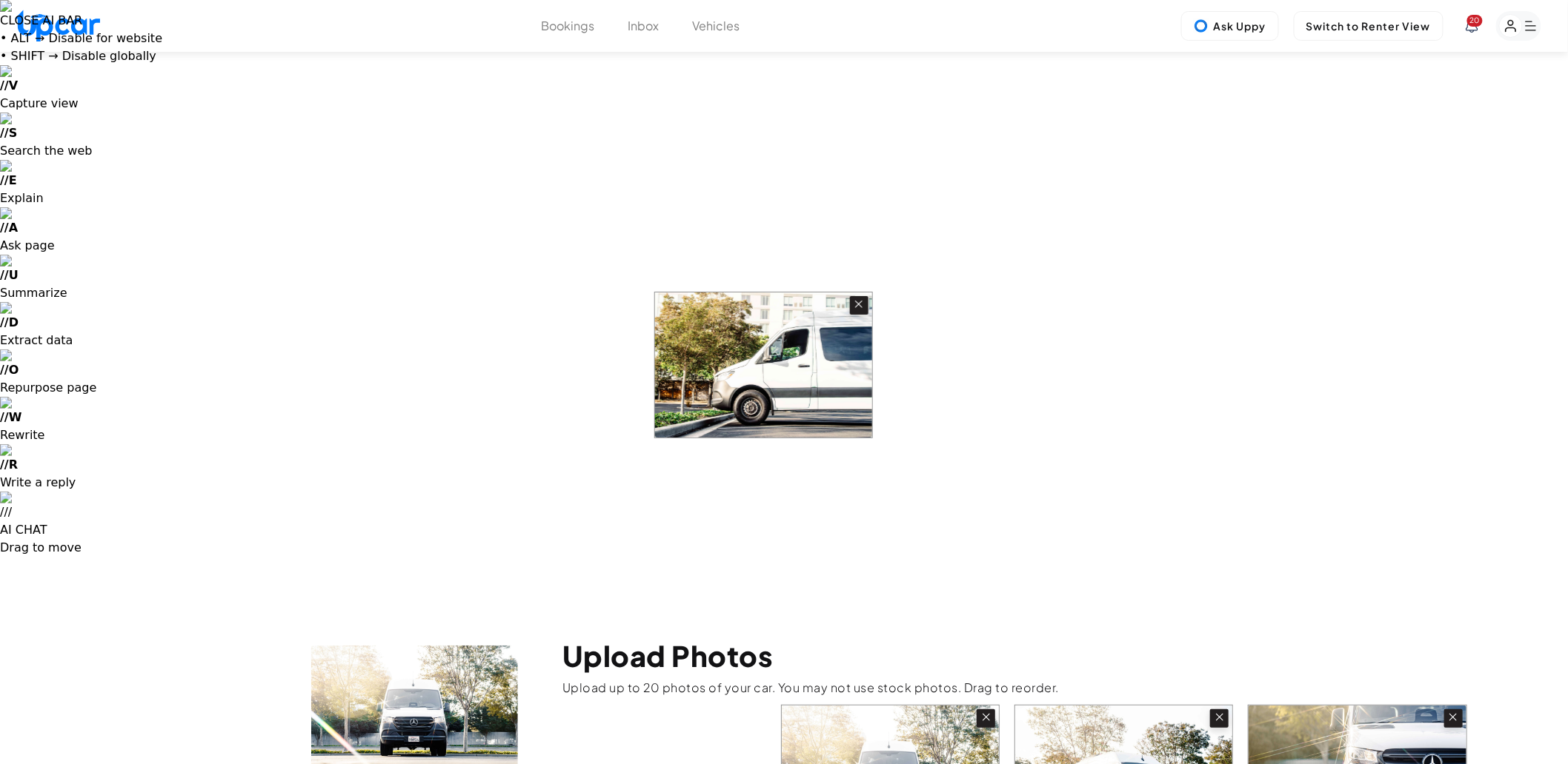
drag, startPoint x: 968, startPoint y: 377, endPoint x: 799, endPoint y: 361, distance: 169.8
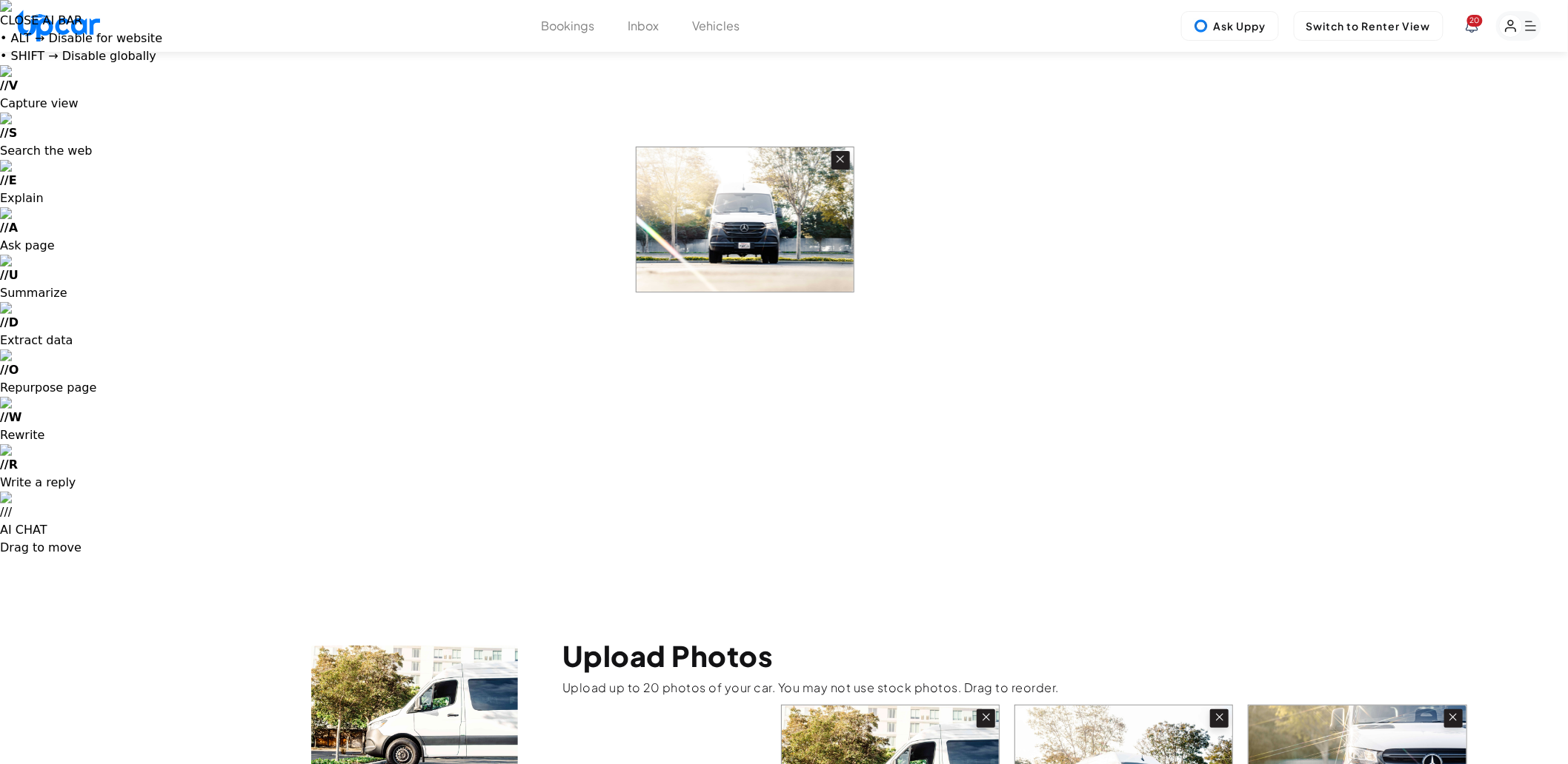
drag, startPoint x: 937, startPoint y: 247, endPoint x: 762, endPoint y: 241, distance: 175.1
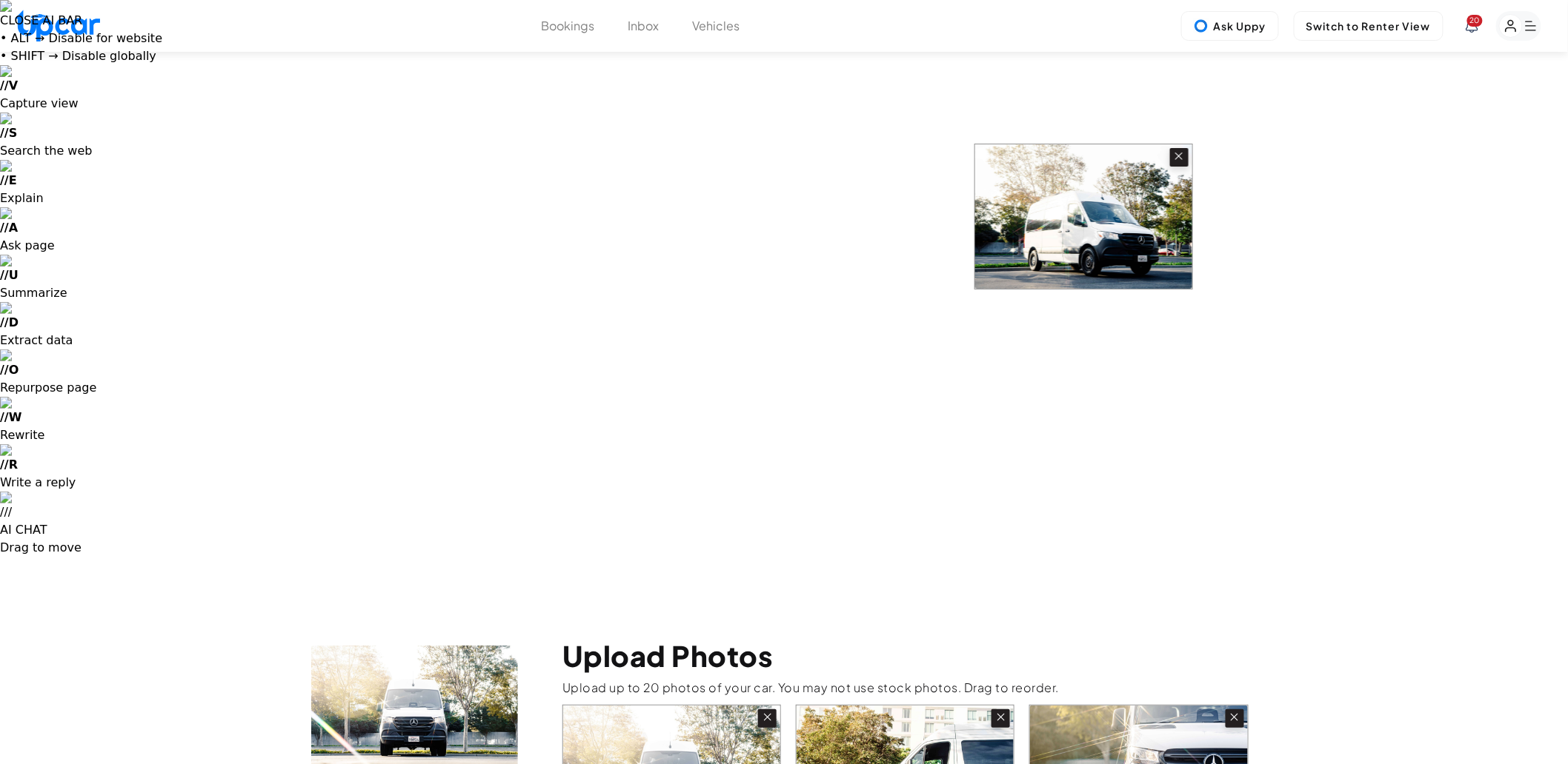
drag, startPoint x: 1103, startPoint y: 237, endPoint x: 1035, endPoint y: 233, distance: 68.1
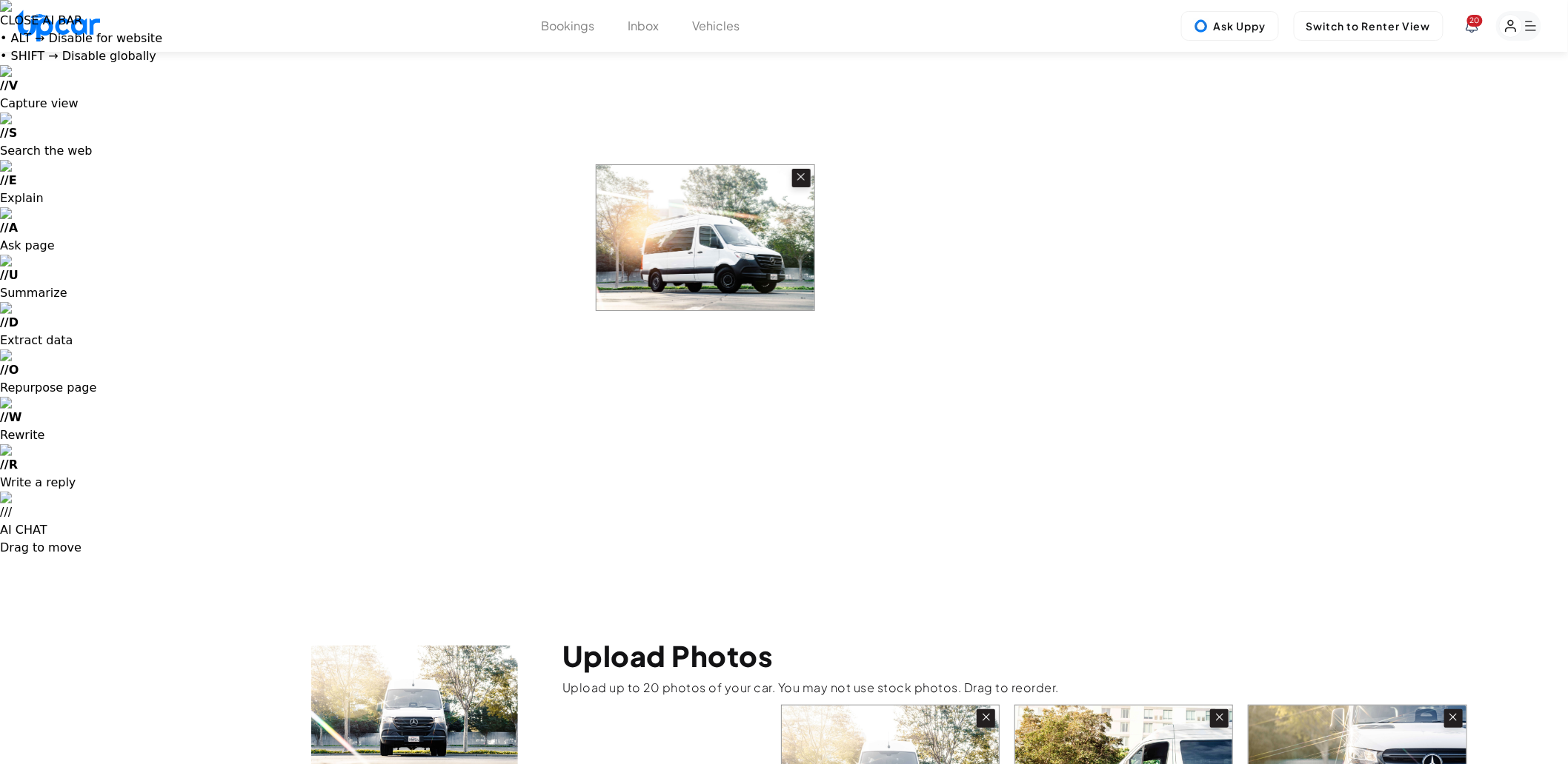
drag, startPoint x: 716, startPoint y: 395, endPoint x: 761, endPoint y: 230, distance: 171.0
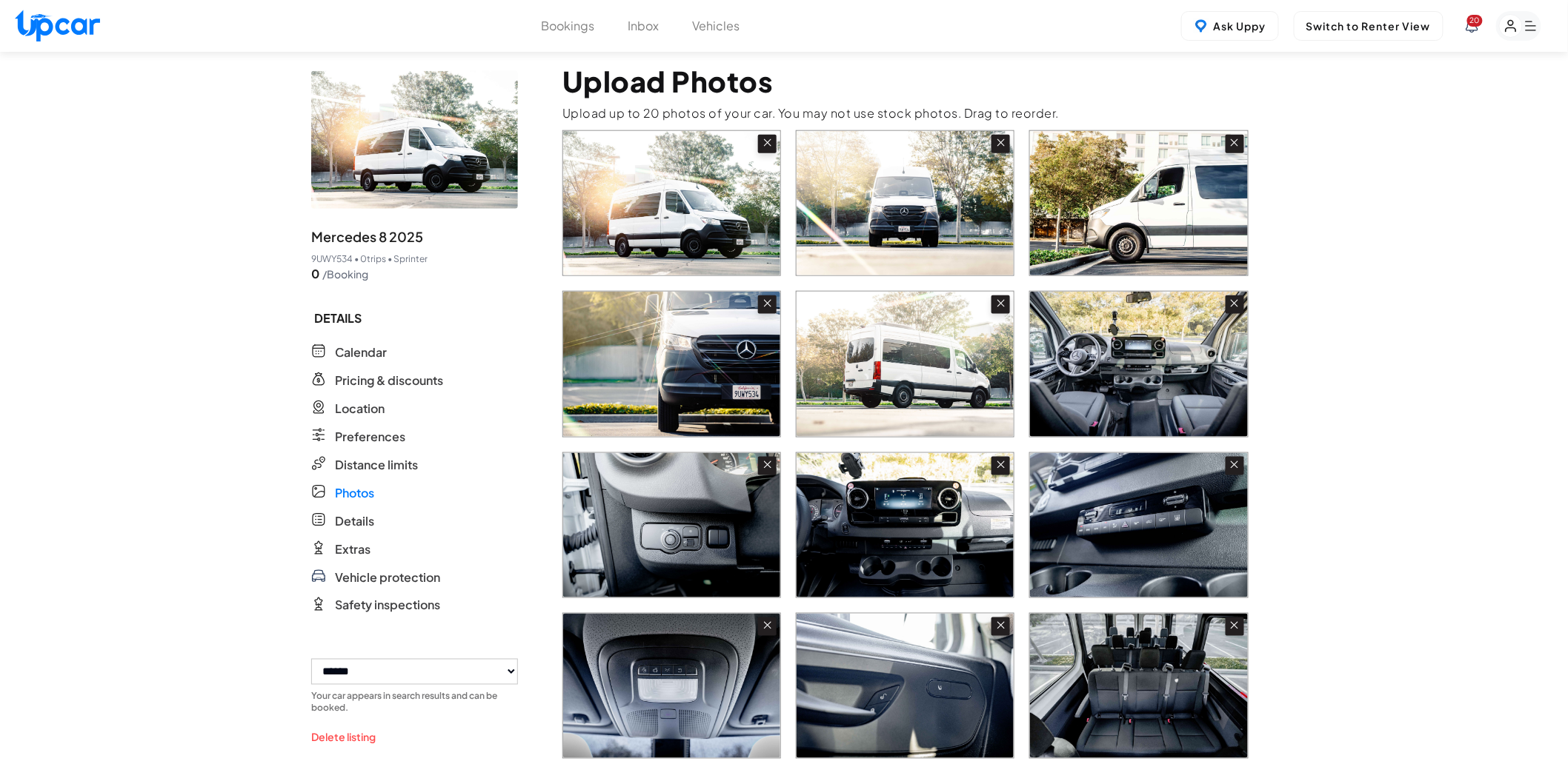
scroll to position [651, 0]
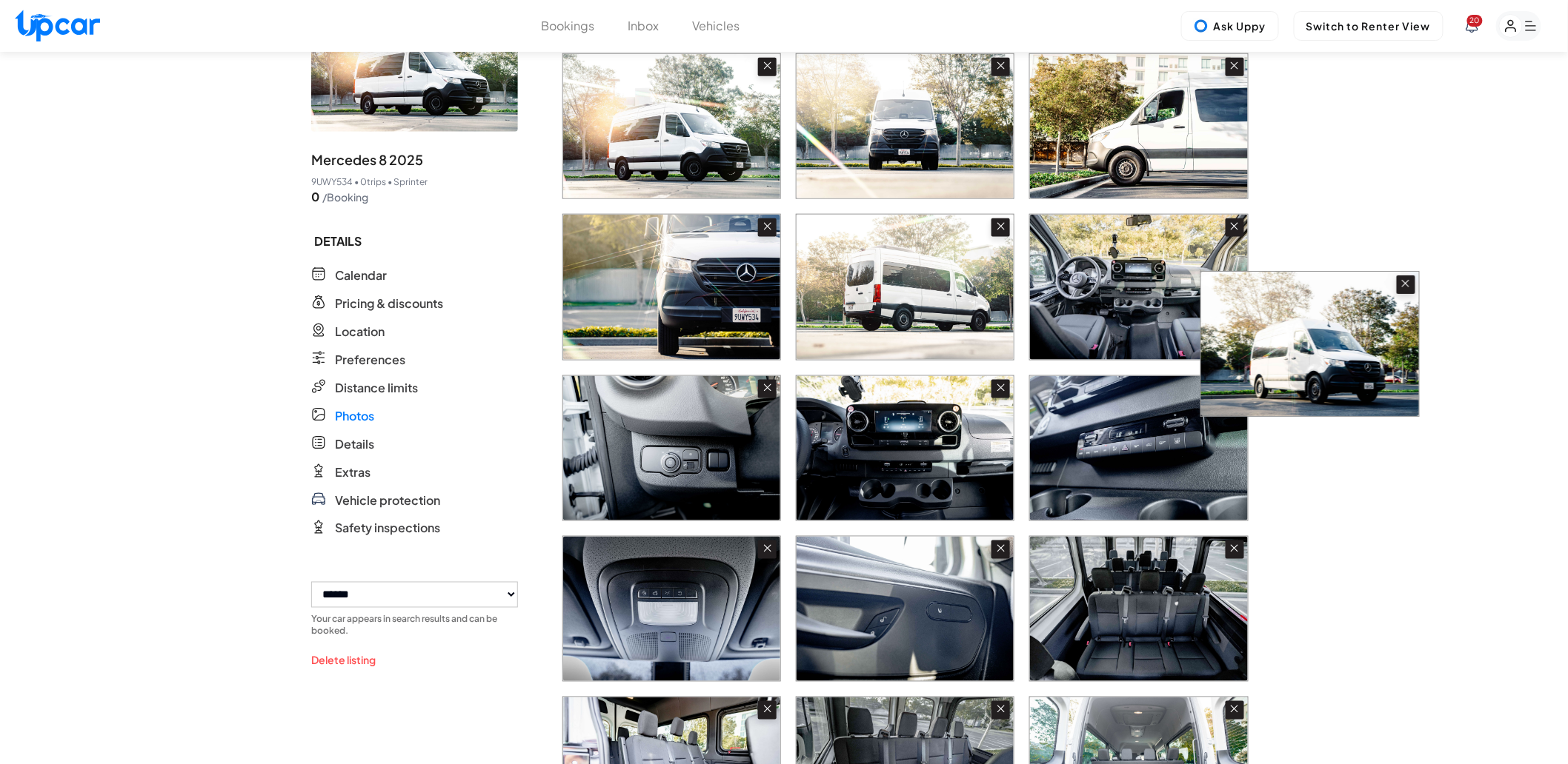
drag, startPoint x: 720, startPoint y: 404, endPoint x: 1364, endPoint y: 368, distance: 645.0
click at [1364, 368] on div "**********" at bounding box center [784, 481] width 1568 height 1047
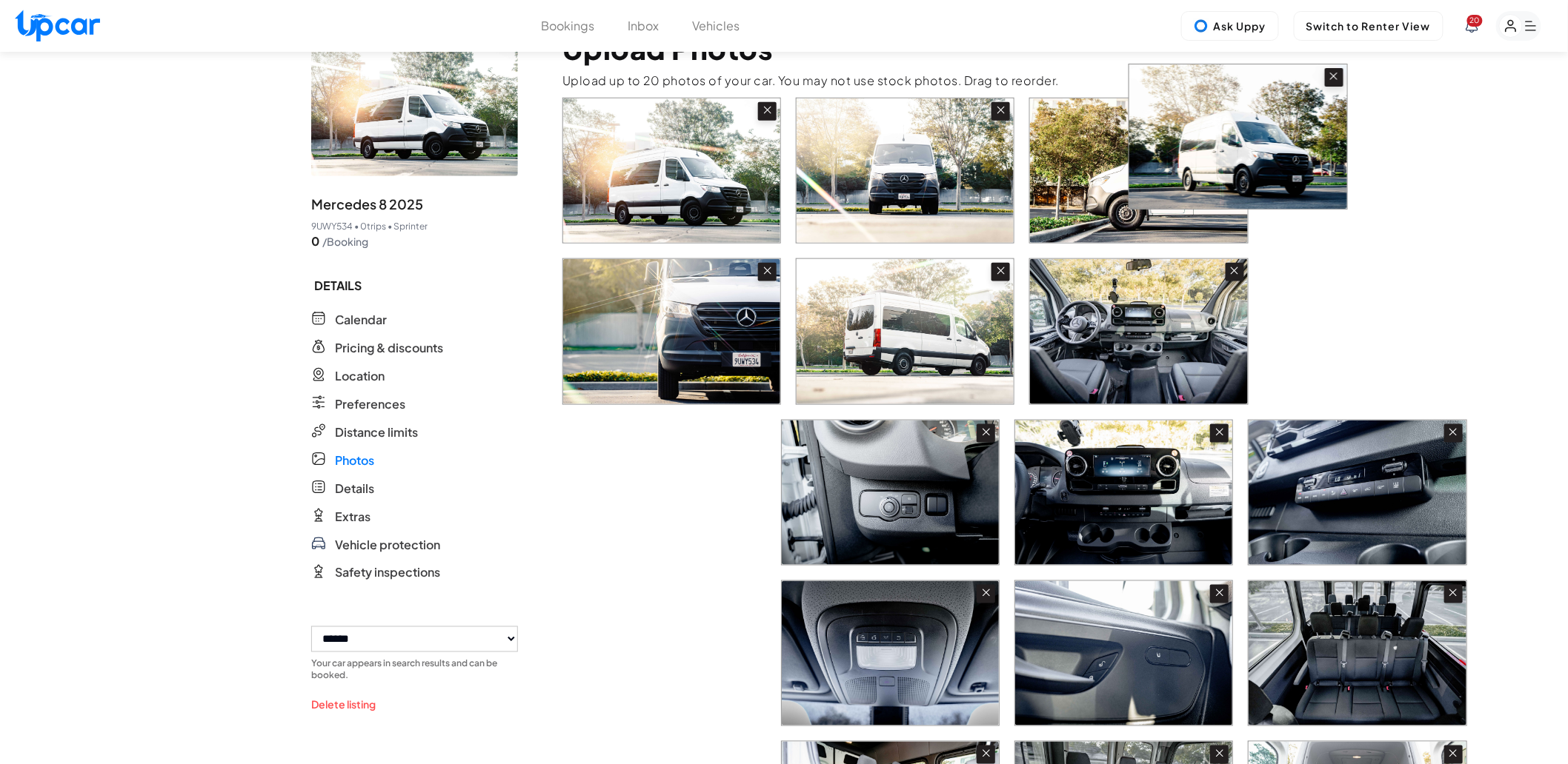
drag, startPoint x: 839, startPoint y: 345, endPoint x: 1274, endPoint y: 153, distance: 475.5
click at [1274, 153] on div "**********" at bounding box center [784, 525] width 1568 height 1047
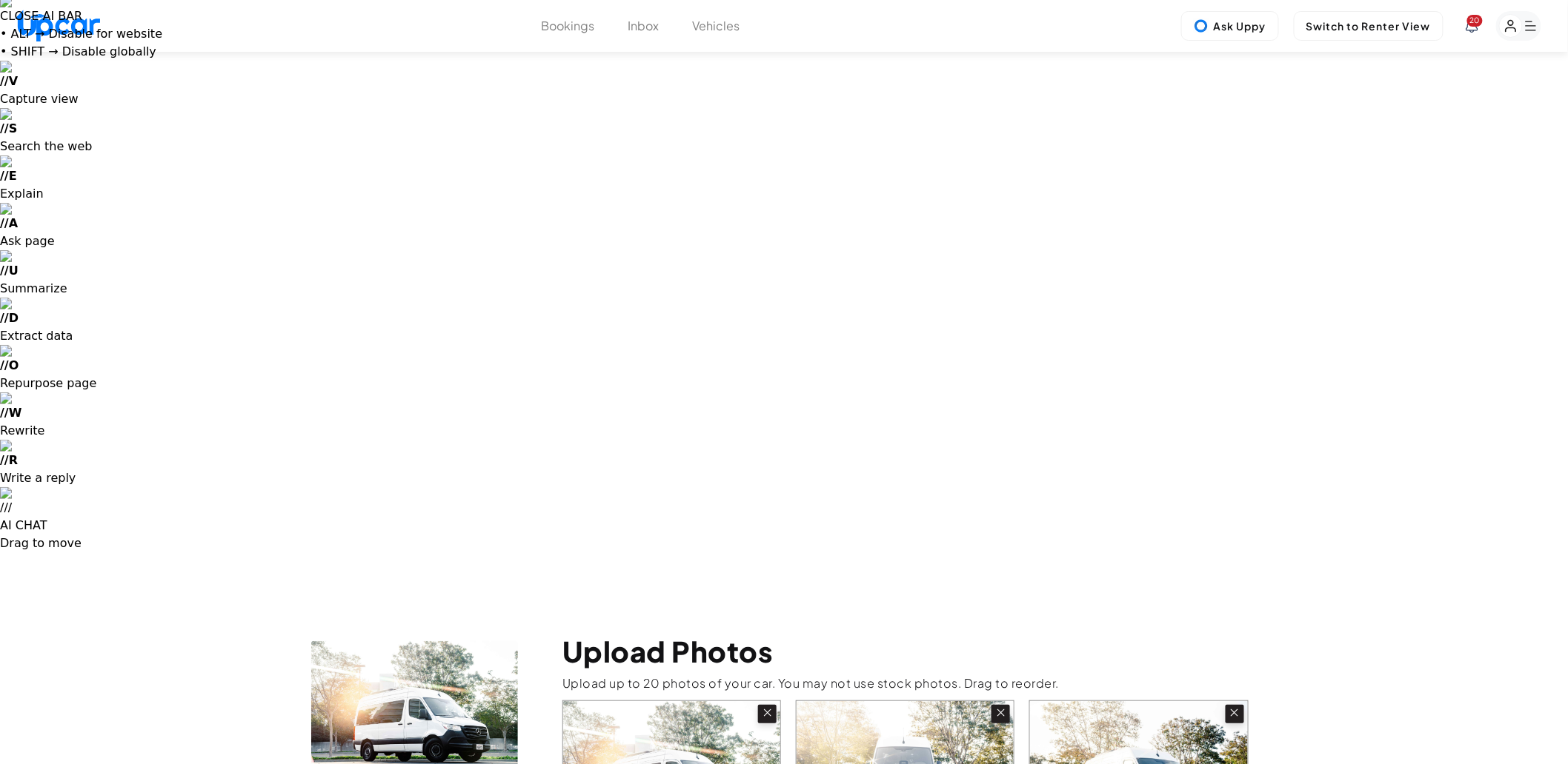
scroll to position [0, 0]
